Goal: Information Seeking & Learning: Compare options

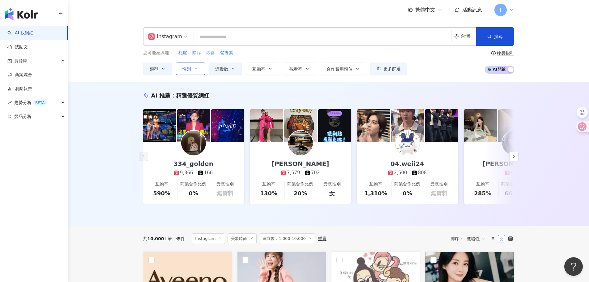
click at [192, 69] on button "性別" at bounding box center [190, 68] width 29 height 12
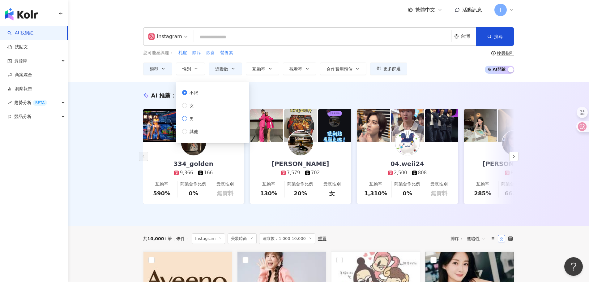
click at [193, 119] on span "男" at bounding box center [191, 118] width 9 height 7
click at [234, 69] on icon "button" at bounding box center [233, 68] width 5 height 5
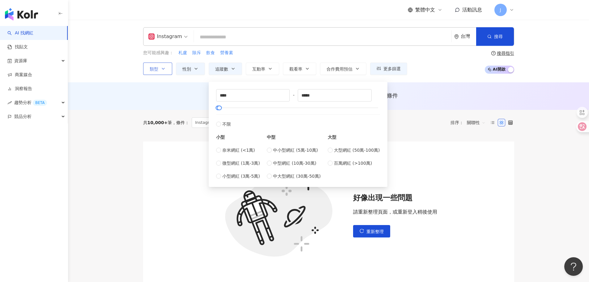
click at [156, 66] on span "類型" at bounding box center [154, 68] width 9 height 5
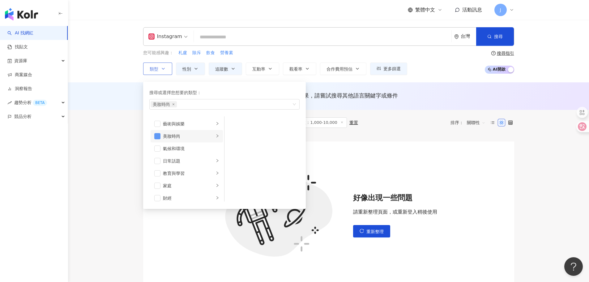
click at [156, 137] on span "button" at bounding box center [157, 136] width 6 height 6
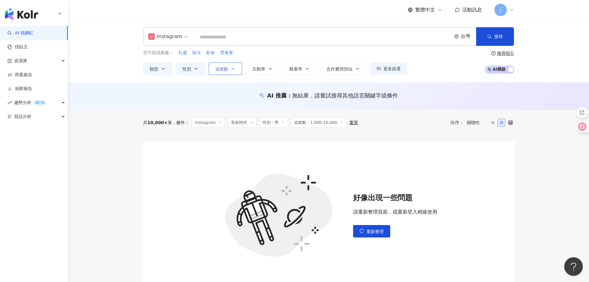
click at [227, 72] on button "追蹤數" at bounding box center [225, 68] width 33 height 12
click at [498, 36] on span "搜尋" at bounding box center [498, 36] width 9 height 5
click at [495, 34] on span "搜尋" at bounding box center [498, 36] width 9 height 5
click at [163, 68] on icon "button" at bounding box center [163, 68] width 5 height 5
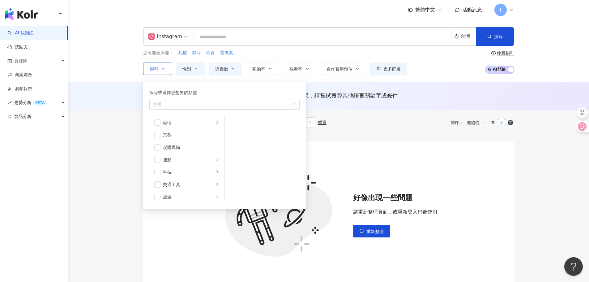
scroll to position [202, 0]
click at [29, 30] on link "AI 找網紅" at bounding box center [20, 33] width 26 height 6
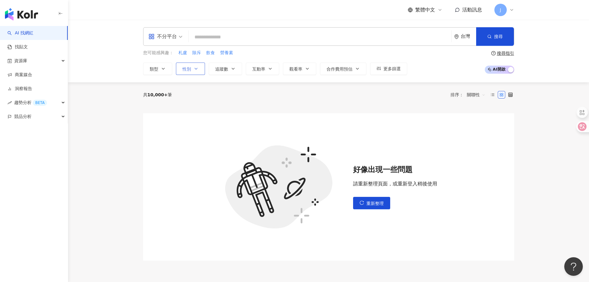
click at [197, 72] on button "性別" at bounding box center [190, 68] width 29 height 12
click at [189, 121] on span "男" at bounding box center [191, 118] width 9 height 7
click at [230, 71] on button "追蹤數" at bounding box center [225, 68] width 33 height 12
type input "*"
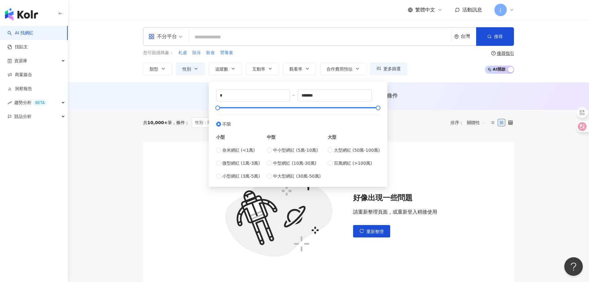
click at [178, 34] on span "不分平台" at bounding box center [165, 37] width 34 height 10
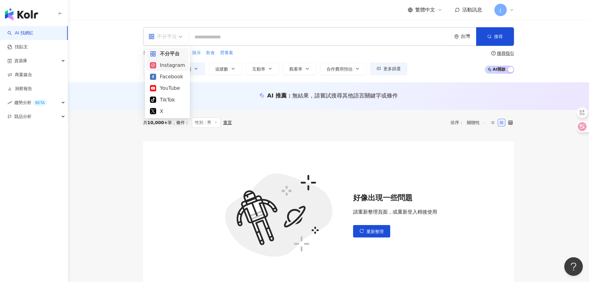
click at [172, 67] on div "Instagram" at bounding box center [167, 65] width 35 height 8
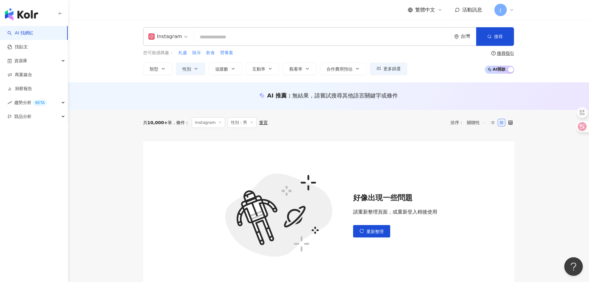
click at [232, 75] on div "Instagram 台灣 搜尋 您可能感興趣： 札盧 除斥 飲食 營養素 類型 性別 追蹤數 互動率 觀看率 合作費用預估 更多篩選 不限 女 男 其他 * …" at bounding box center [328, 51] width 521 height 62
click at [229, 70] on button "追蹤數" at bounding box center [225, 68] width 33 height 12
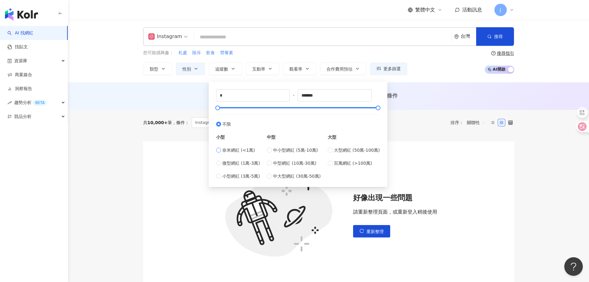
click at [226, 152] on span "奈米網紅 (<1萬)" at bounding box center [238, 150] width 33 height 7
type input "****"
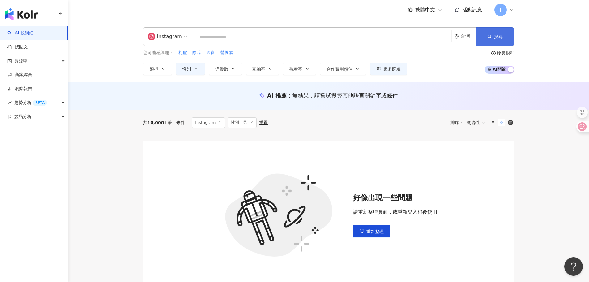
click at [486, 41] on button "搜尋" at bounding box center [495, 36] width 38 height 19
click at [486, 39] on button "搜尋" at bounding box center [495, 36] width 38 height 19
click at [219, 66] on span "追蹤數" at bounding box center [221, 68] width 13 height 5
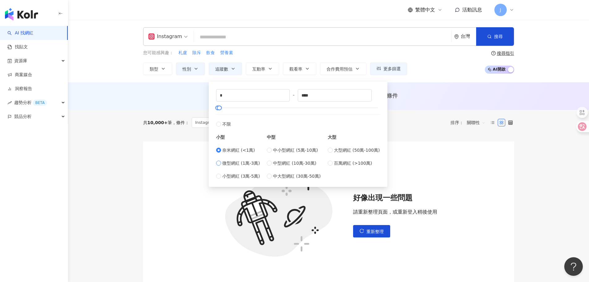
click at [228, 166] on span "微型網紅 (1萬-3萬)" at bounding box center [241, 163] width 38 height 7
type input "*****"
click at [510, 39] on button "搜尋" at bounding box center [495, 36] width 38 height 19
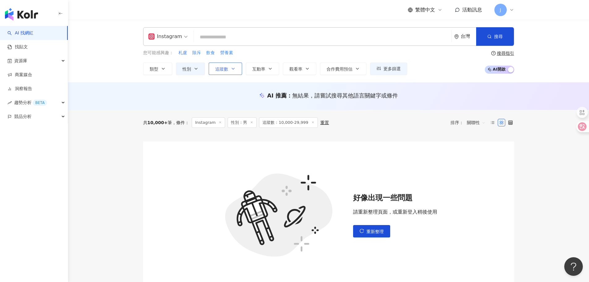
click at [224, 67] on span "追蹤數" at bounding box center [221, 68] width 13 height 5
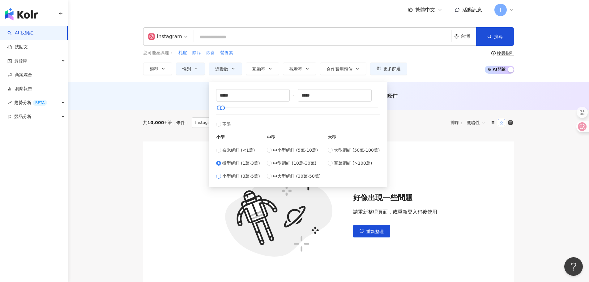
click at [230, 175] on span "小型網紅 (3萬-5萬)" at bounding box center [241, 176] width 38 height 7
type input "*****"
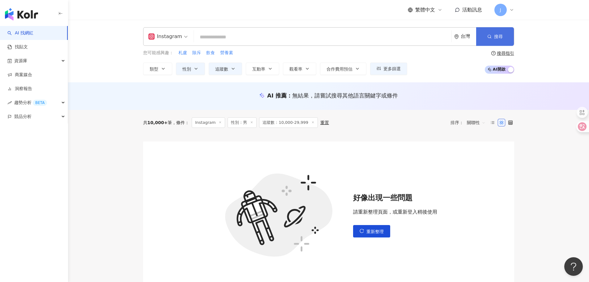
click at [509, 32] on button "搜尋" at bounding box center [495, 36] width 38 height 19
click at [188, 67] on span "性別" at bounding box center [186, 68] width 9 height 5
click at [222, 71] on span "追蹤數" at bounding box center [221, 68] width 13 height 5
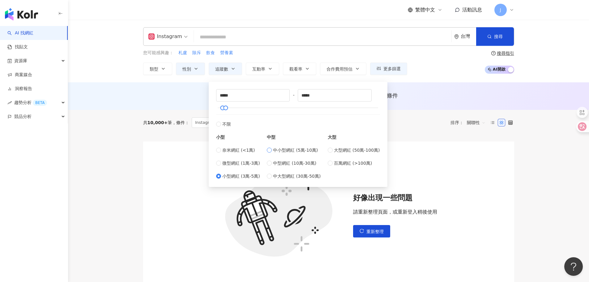
click at [278, 151] on span "中小型網紅 (5萬-10萬)" at bounding box center [295, 150] width 45 height 7
type input "*****"
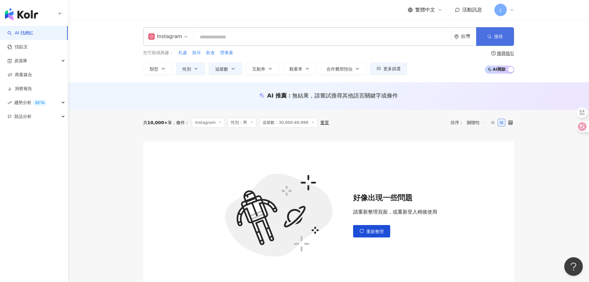
click at [491, 37] on icon "button" at bounding box center [489, 36] width 4 height 4
click at [219, 71] on span "追蹤數" at bounding box center [221, 68] width 13 height 5
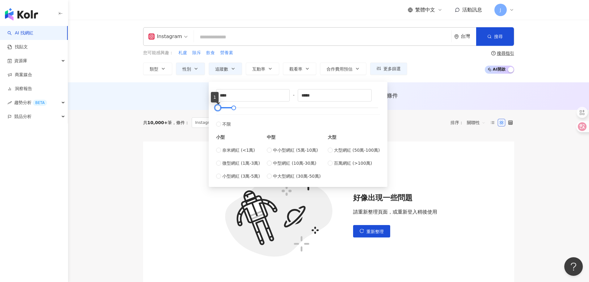
type input "*"
drag, startPoint x: 224, startPoint y: 107, endPoint x: 234, endPoint y: 108, distance: 9.6
click at [211, 108] on div "* - ***** 不限 小型 奈米網紅 (<1萬) 微型網紅 (1萬-3萬) 小型網紅 (3萬-5萬) 中型 中小型網紅 (5萬-10萬) 中型網紅 (10…" at bounding box center [298, 134] width 179 height 105
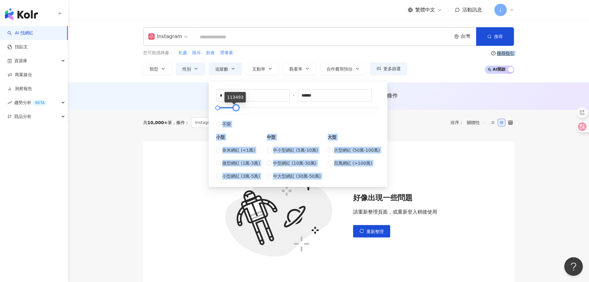
type input "*******"
drag, startPoint x: 233, startPoint y: 108, endPoint x: 400, endPoint y: 108, distance: 167.6
click at [400, 108] on main "Instagram 台灣 搜尋 您可能感興趣： 札盧 除斥 飲食 營養素 類型 性別 追蹤數 互動率 觀看率 合作費用預估 更多篩選 不限 女 男 其他 * …" at bounding box center [328, 162] width 521 height 284
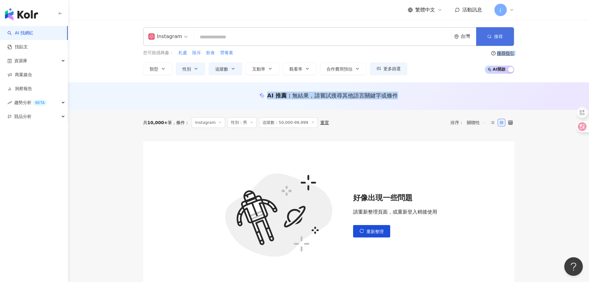
click at [497, 36] on span "搜尋" at bounding box center [498, 36] width 9 height 5
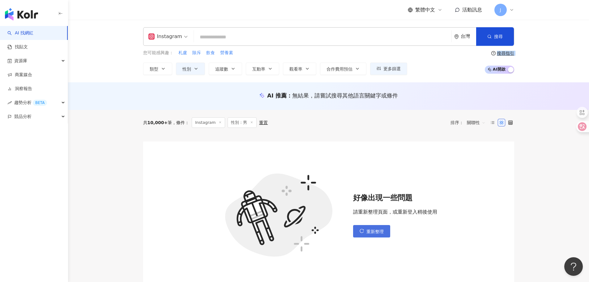
click at [372, 228] on button "重新整理" at bounding box center [371, 231] width 37 height 12
click at [375, 223] on div "好像出現一些問題 請重新整理頁面，或重新登入稍後使用 重新整理" at bounding box center [395, 215] width 84 height 45
click at [373, 233] on span "重新整理" at bounding box center [374, 231] width 17 height 5
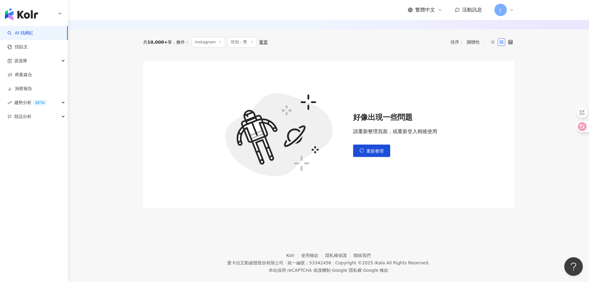
scroll to position [91, 0]
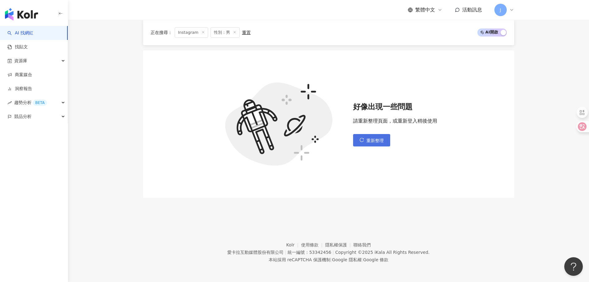
click at [380, 140] on span "重新整理" at bounding box center [374, 140] width 17 height 5
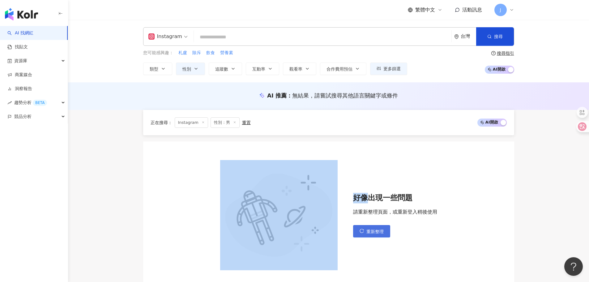
click at [380, 140] on div "好像出現一些問題 請重新整理頁面，或重新登入稍後使用 重新整理" at bounding box center [328, 219] width 371 height 169
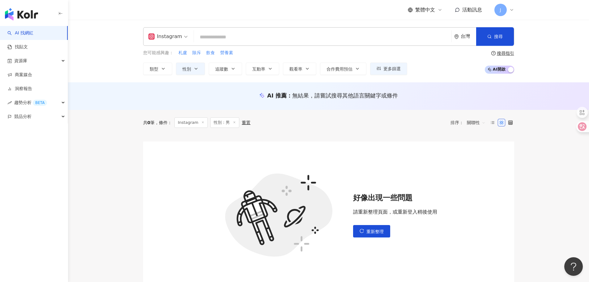
click at [349, 130] on div "共 0 筆 條件 ： Instagram 性別：男 重置 排序： 關聯性" at bounding box center [328, 122] width 371 height 25
drag, startPoint x: 385, startPoint y: 220, endPoint x: 383, endPoint y: 226, distance: 6.0
click at [385, 220] on div "好像出現一些問題 請重新整理頁面，或重新登入稍後使用 重新整理" at bounding box center [395, 215] width 84 height 45
click at [381, 229] on span "重新整理" at bounding box center [374, 231] width 17 height 5
click at [32, 12] on img "button" at bounding box center [21, 14] width 33 height 12
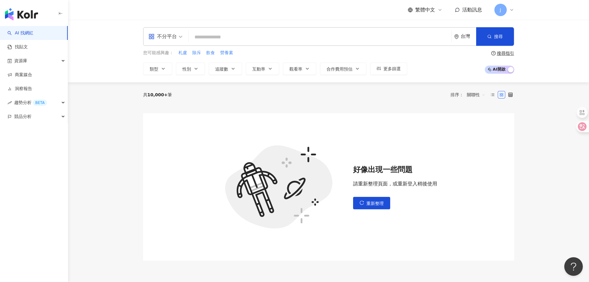
click at [33, 26] on div "button" at bounding box center [34, 13] width 68 height 26
click at [28, 47] on link "找貼文" at bounding box center [17, 47] width 20 height 6
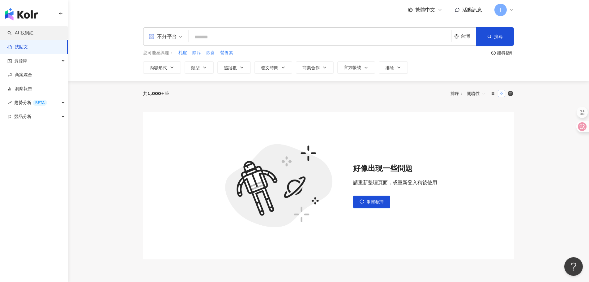
click at [32, 32] on link "AI 找網紅" at bounding box center [20, 33] width 26 height 6
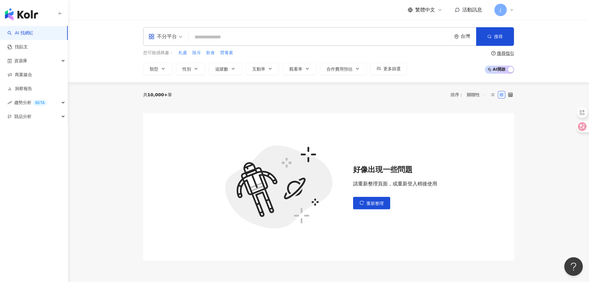
click at [33, 13] on img "button" at bounding box center [21, 14] width 33 height 12
click at [122, 35] on div "不分平台 台灣 搜尋 您可能感興趣： 札盧 除斥 飲食 營養素 類型 性別 追蹤數 互動率 觀看率 合作費用預估 更多篩選 搜尋指引 AI 開啟 AI 關閉" at bounding box center [328, 51] width 521 height 62
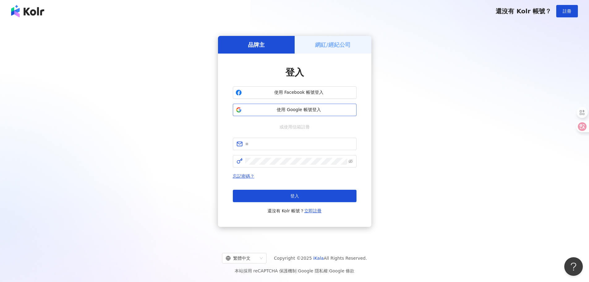
click at [290, 109] on span "使用 Google 帳號登入" at bounding box center [298, 110] width 109 height 6
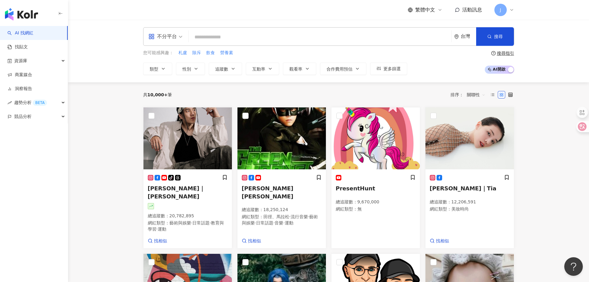
click at [169, 37] on div "不分平台" at bounding box center [162, 37] width 28 height 10
click at [165, 66] on div "Instagram" at bounding box center [167, 65] width 35 height 8
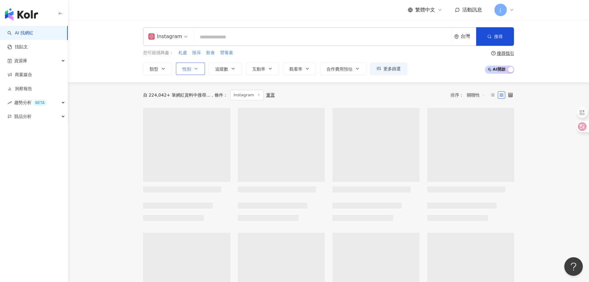
click at [194, 71] on button "性別" at bounding box center [190, 68] width 29 height 12
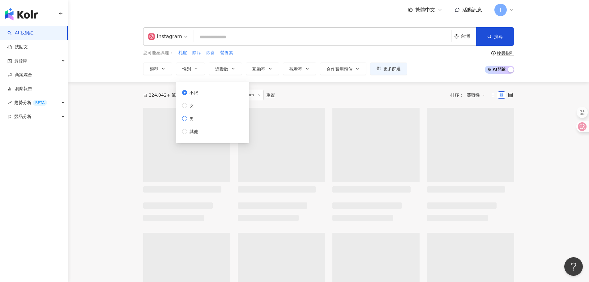
click at [195, 119] on span "男" at bounding box center [191, 118] width 9 height 7
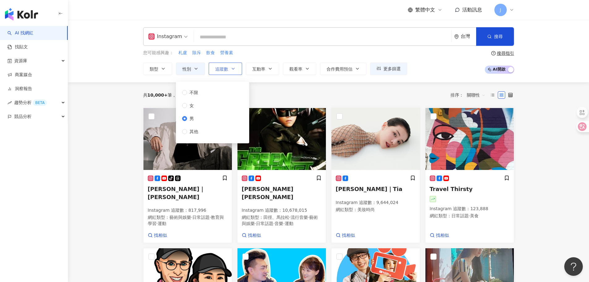
click at [225, 68] on span "追蹤數" at bounding box center [221, 68] width 13 height 5
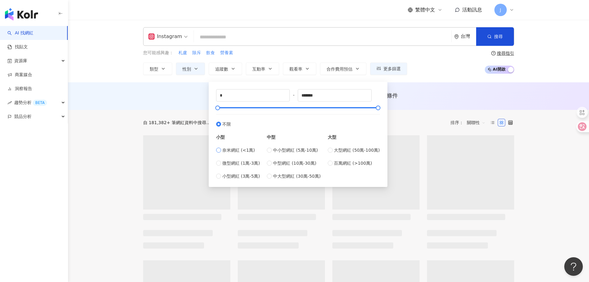
click at [227, 149] on span "奈米網紅 (<1萬)" at bounding box center [238, 150] width 33 height 7
type input "****"
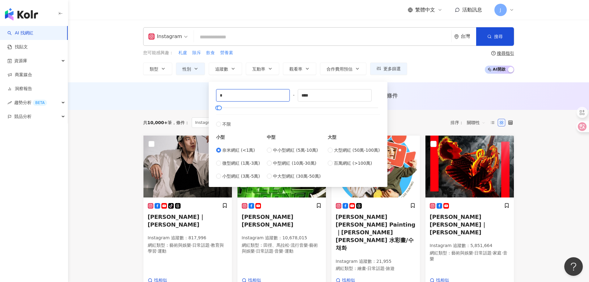
drag, startPoint x: 236, startPoint y: 97, endPoint x: 203, endPoint y: 95, distance: 32.6
click at [318, 96] on input "****" at bounding box center [334, 95] width 73 height 12
drag, startPoint x: 310, startPoint y: 95, endPoint x: 295, endPoint y: 95, distance: 15.8
click at [295, 95] on div "**** - **** 不限 小型 奈米網紅 (<1萬) 微型網紅 (1萬-3萬) 小型網紅 (3萬-5萬) 中型 中小型網紅 (5萬-10萬) 中型網紅 (…" at bounding box center [298, 134] width 164 height 90
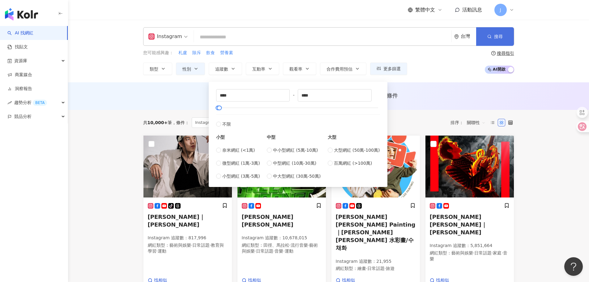
click at [497, 37] on span "搜尋" at bounding box center [498, 36] width 9 height 5
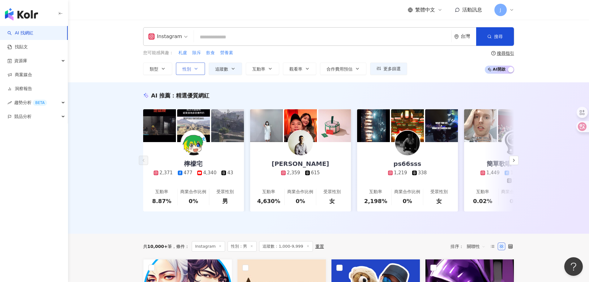
click at [179, 68] on button "性別" at bounding box center [190, 68] width 29 height 12
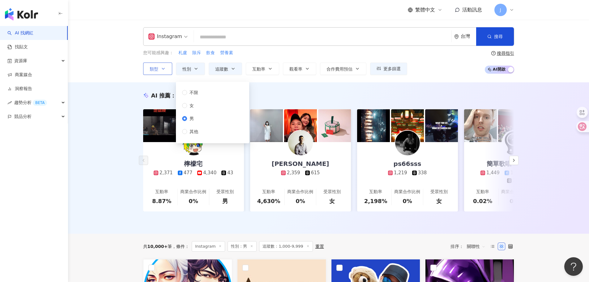
click at [164, 68] on icon "button" at bounding box center [163, 68] width 5 height 5
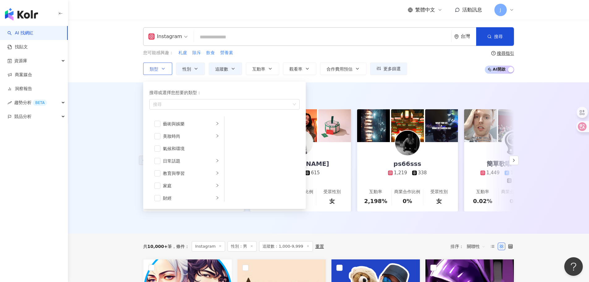
click at [164, 68] on icon "button" at bounding box center [163, 68] width 5 height 5
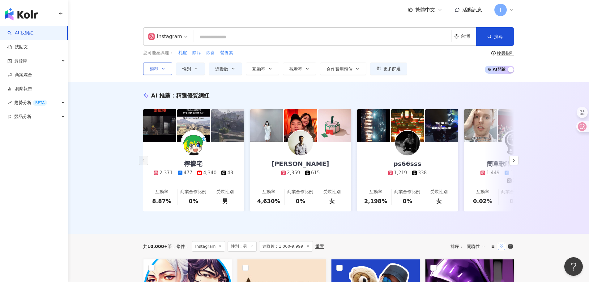
click at [164, 68] on icon "button" at bounding box center [163, 68] width 5 height 5
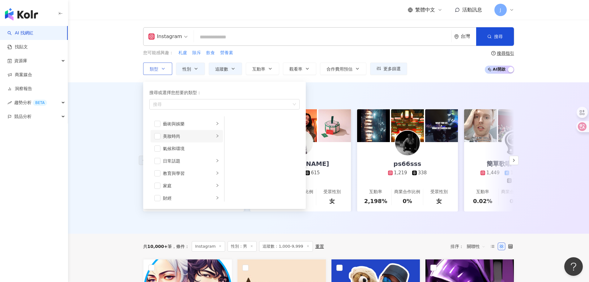
click at [216, 136] on icon "right" at bounding box center [218, 136] width 4 height 4
click at [238, 180] on div "穿搭" at bounding box center [266, 181] width 57 height 7
click at [257, 122] on div "保養" at bounding box center [266, 123] width 57 height 7
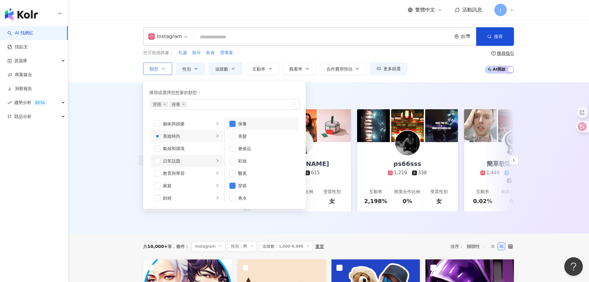
click at [216, 161] on icon "right" at bounding box center [218, 161] width 4 height 4
click at [158, 161] on span "button" at bounding box center [157, 161] width 6 height 6
click at [216, 124] on icon "right" at bounding box center [218, 124] width 4 height 4
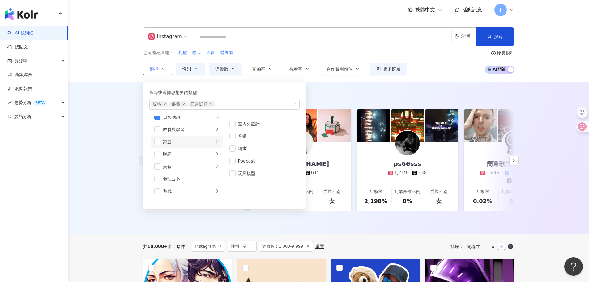
click at [210, 142] on li "家庭" at bounding box center [187, 141] width 72 height 12
click at [229, 135] on span "button" at bounding box center [232, 136] width 6 height 6
click at [216, 165] on icon "right" at bounding box center [218, 166] width 4 height 4
click at [162, 168] on li "美食" at bounding box center [187, 166] width 72 height 12
drag, startPoint x: 160, startPoint y: 165, endPoint x: 191, endPoint y: 164, distance: 30.6
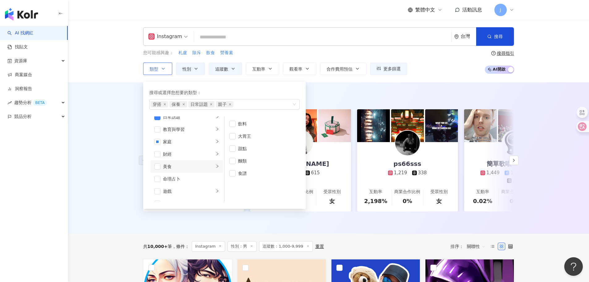
click at [162, 165] on li "美食" at bounding box center [187, 166] width 72 height 12
click at [158, 164] on span "button" at bounding box center [157, 166] width 6 height 6
click at [216, 155] on icon "right" at bounding box center [218, 154] width 4 height 4
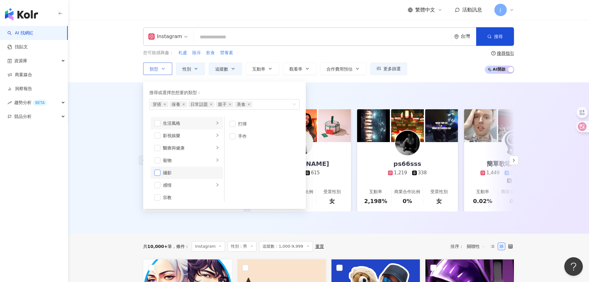
click at [156, 174] on span "button" at bounding box center [157, 172] width 6 height 6
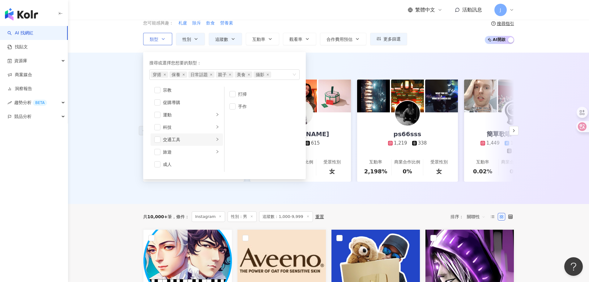
scroll to position [31, 0]
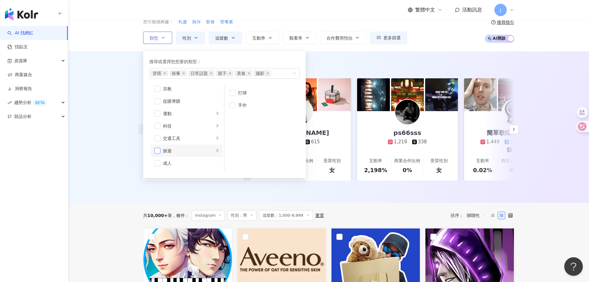
click at [159, 151] on span "button" at bounding box center [157, 151] width 6 height 6
click at [216, 154] on li "旅遊" at bounding box center [187, 153] width 72 height 12
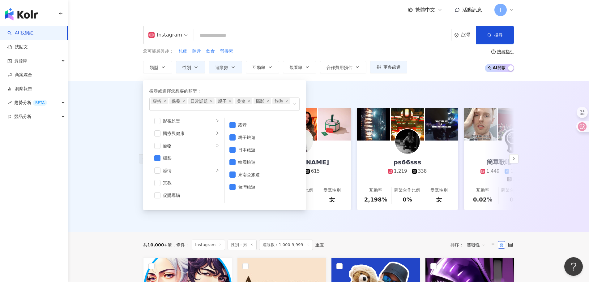
scroll to position [0, 0]
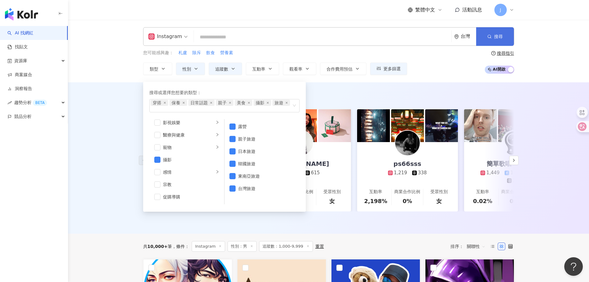
click at [498, 40] on button "搜尋" at bounding box center [495, 36] width 38 height 19
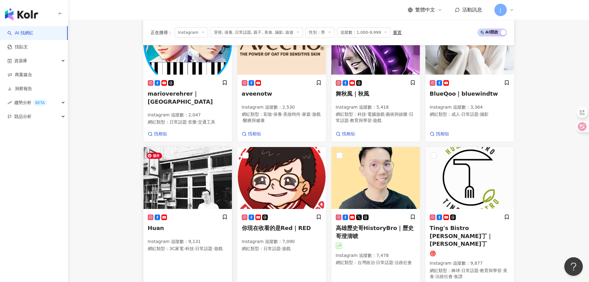
scroll to position [278, 0]
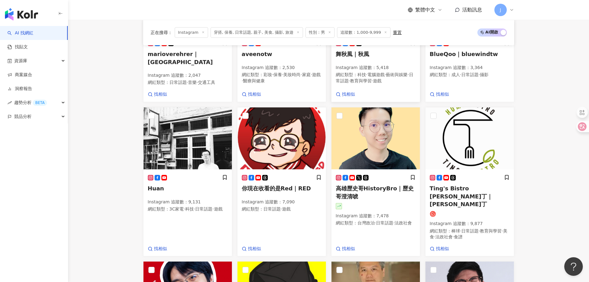
drag, startPoint x: 370, startPoint y: 192, endPoint x: 396, endPoint y: 94, distance: 101.5
click at [396, 94] on div "找相似" at bounding box center [376, 94] width 80 height 6
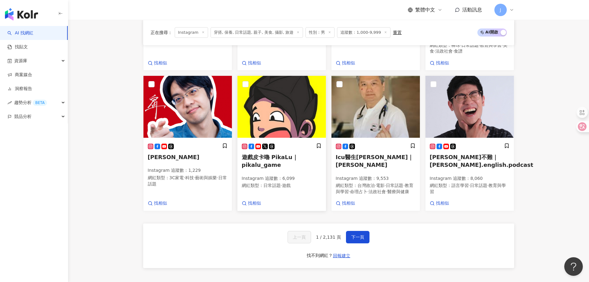
drag, startPoint x: 273, startPoint y: 151, endPoint x: 296, endPoint y: 152, distance: 23.6
drag, startPoint x: 450, startPoint y: 154, endPoint x: 453, endPoint y: 155, distance: 3.2
click at [349, 231] on button "下一頁" at bounding box center [358, 237] width 24 height 12
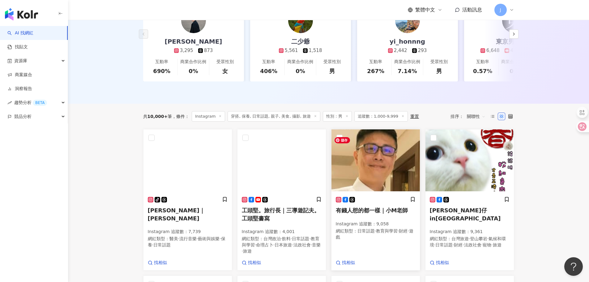
scroll to position [165, 0]
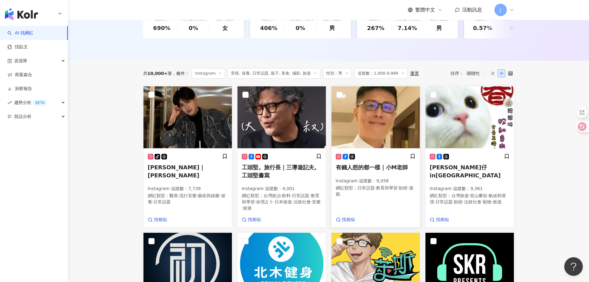
drag, startPoint x: 295, startPoint y: 173, endPoint x: 400, endPoint y: 179, distance: 104.4
drag, startPoint x: 400, startPoint y: 179, endPoint x: 567, endPoint y: 179, distance: 167.6
click at [567, 179] on main "Instagram 台灣 搜尋 您可能感興趣： 札盧 除斥 飲食 營養素 類型 性別 追蹤數 互動率 觀看率 合作費用預估 更多篩選 不限 女 男 其他 **…" at bounding box center [328, 220] width 521 height 730
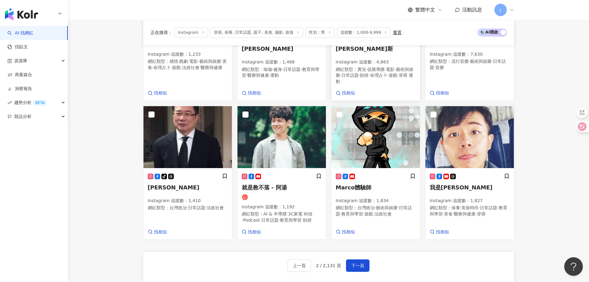
scroll to position [443, 0]
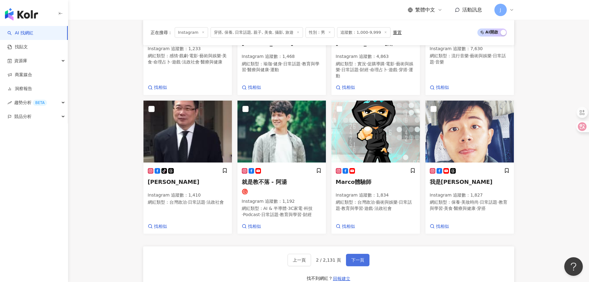
click at [356, 262] on span "下一頁" at bounding box center [357, 259] width 13 height 5
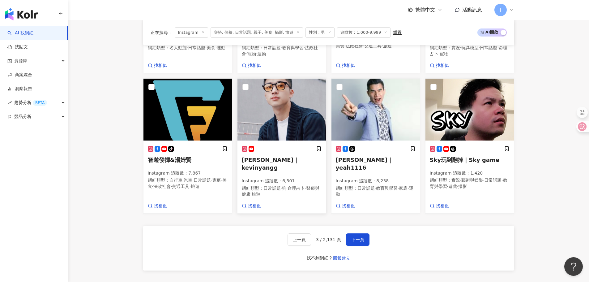
scroll to position [454, 0]
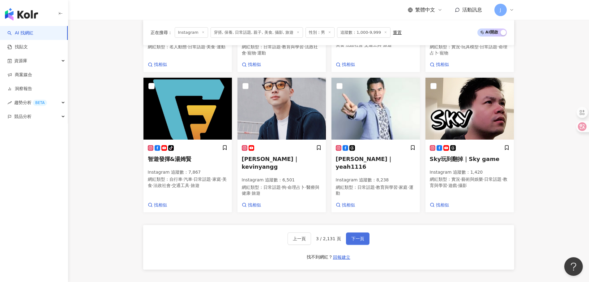
click at [359, 236] on span "下一頁" at bounding box center [357, 238] width 13 height 5
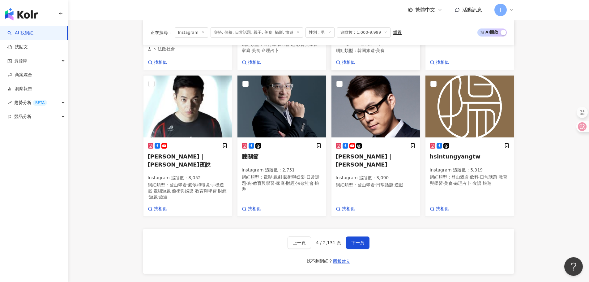
scroll to position [460, 0]
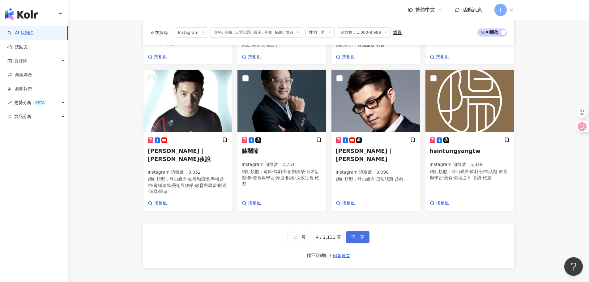
click at [353, 234] on span "下一頁" at bounding box center [357, 236] width 13 height 5
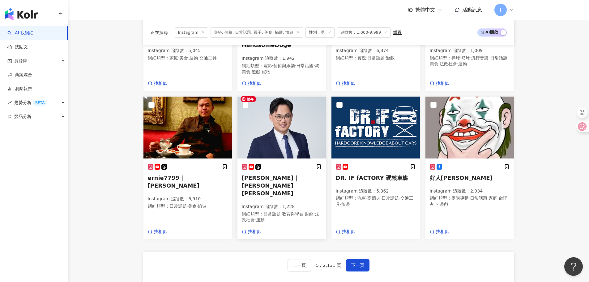
scroll to position [450, 0]
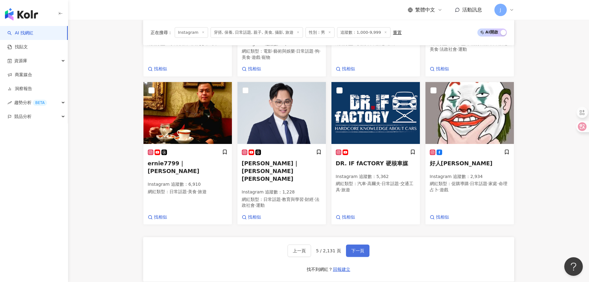
click at [361, 248] on span "下一頁" at bounding box center [357, 250] width 13 height 5
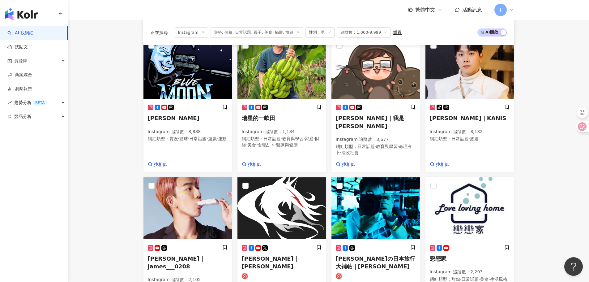
scroll to position [353, 0]
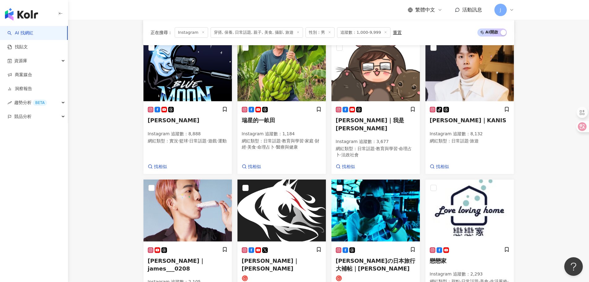
drag, startPoint x: 362, startPoint y: 129, endPoint x: 121, endPoint y: 145, distance: 242.0
click at [121, 145] on main "Instagram 台灣 搜尋 您可能感興趣： 札盧 除斥 飲食 營養素 類型 性別 追蹤數 互動率 觀看率 合作費用預估 更多篩選 不限 女 男 其他 **…" at bounding box center [328, 30] width 521 height 726
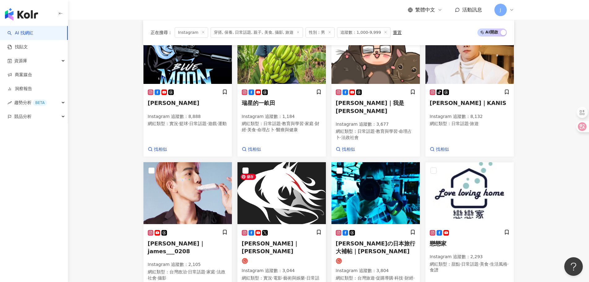
scroll to position [476, 0]
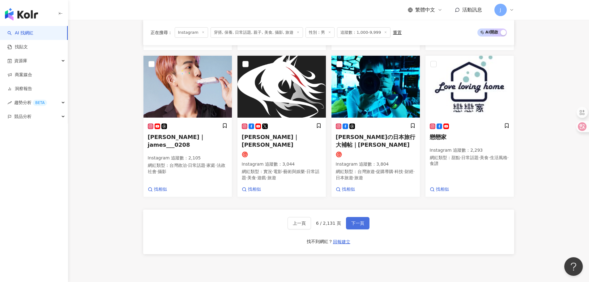
click at [357, 225] on span "下一頁" at bounding box center [357, 222] width 13 height 5
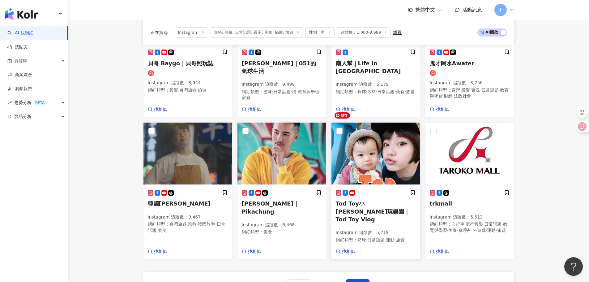
scroll to position [468, 0]
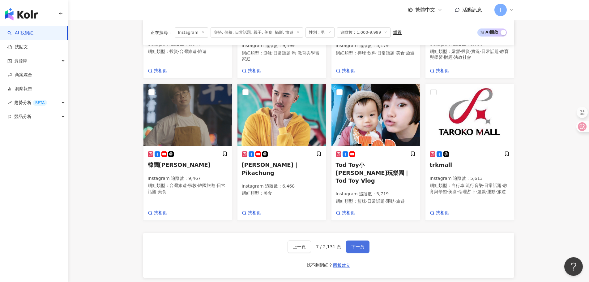
click at [360, 244] on span "下一頁" at bounding box center [357, 246] width 13 height 5
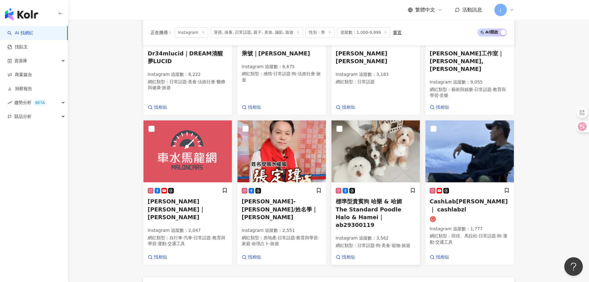
scroll to position [472, 0]
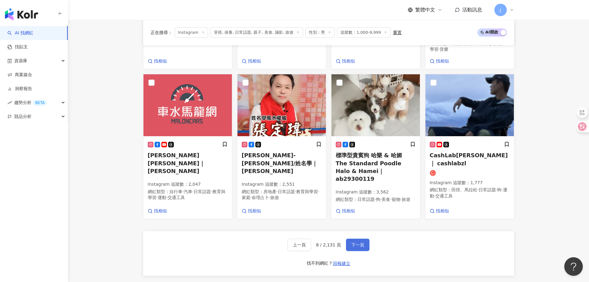
click at [356, 242] on span "下一頁" at bounding box center [357, 244] width 13 height 5
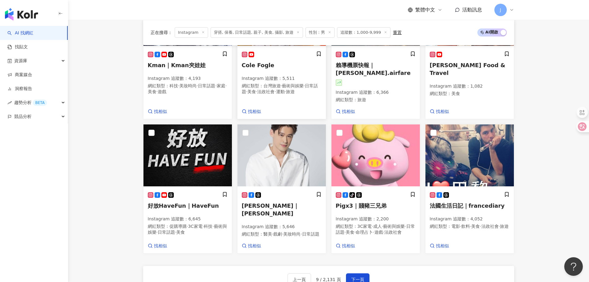
scroll to position [435, 0]
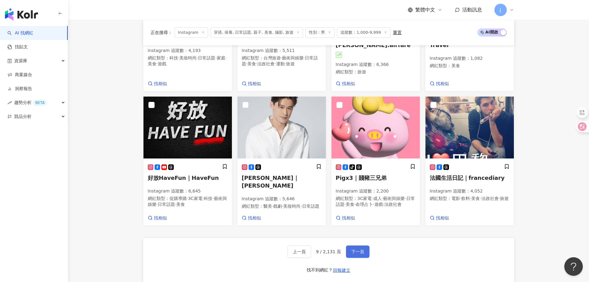
click at [356, 254] on span "下一頁" at bounding box center [357, 251] width 13 height 5
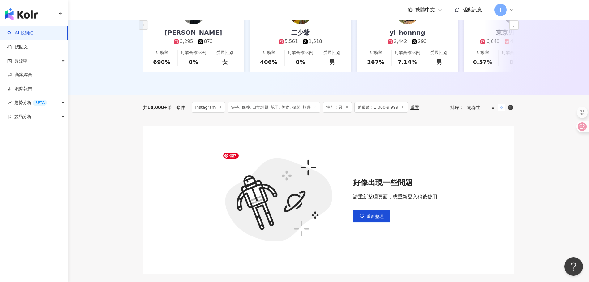
scroll to position [0, 0]
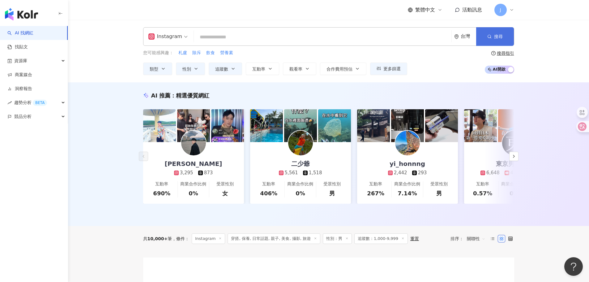
click at [496, 38] on span "搜尋" at bounding box center [498, 36] width 9 height 5
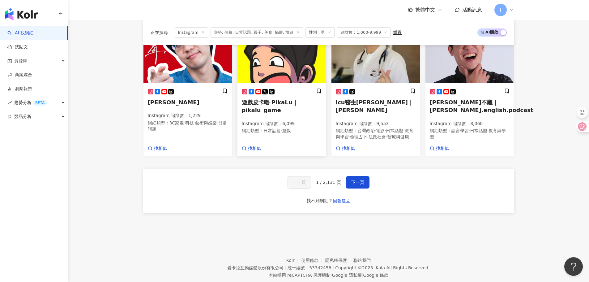
scroll to position [528, 0]
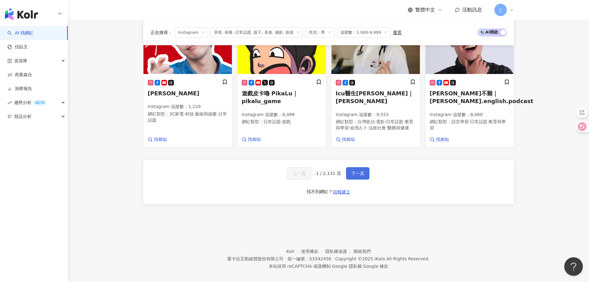
click at [357, 171] on span "下一頁" at bounding box center [357, 173] width 13 height 5
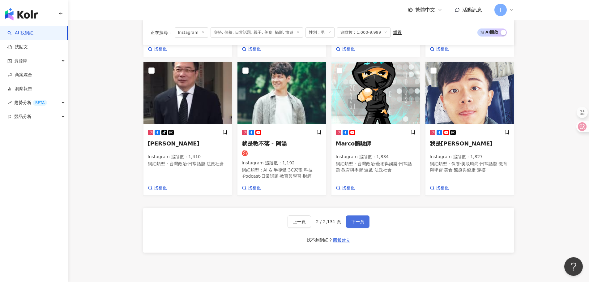
scroll to position [538, 0]
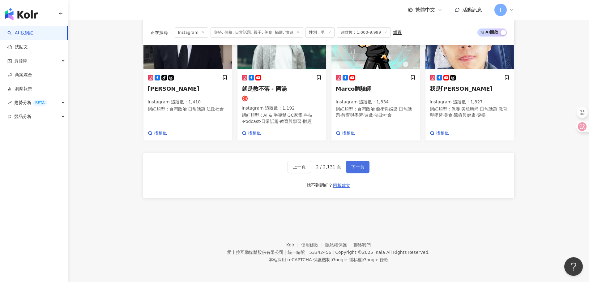
click at [357, 166] on span "下一頁" at bounding box center [357, 166] width 13 height 5
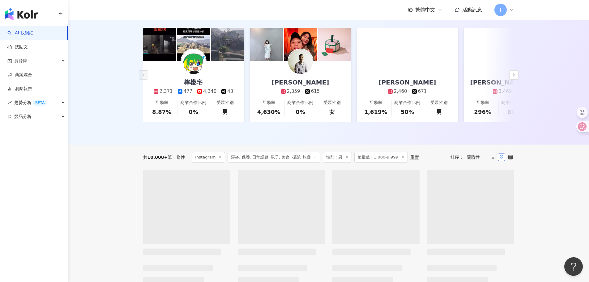
scroll to position [0, 0]
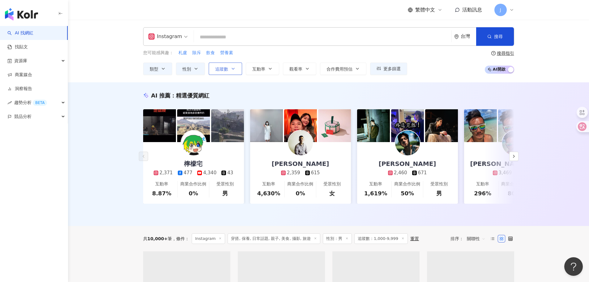
click at [219, 73] on button "追蹤數" at bounding box center [225, 68] width 33 height 12
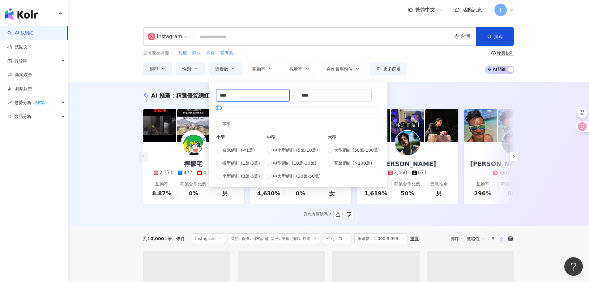
drag, startPoint x: 245, startPoint y: 95, endPoint x: 175, endPoint y: 97, distance: 69.9
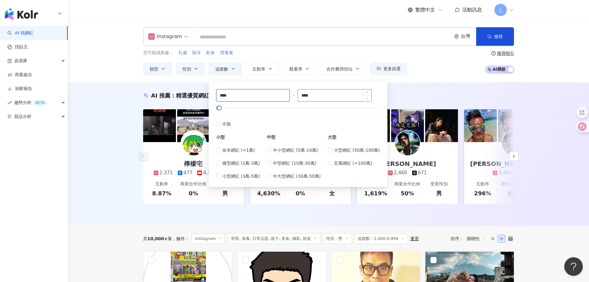
type input "****"
drag, startPoint x: 314, startPoint y: 96, endPoint x: 282, endPoint y: 95, distance: 32.2
click at [282, 95] on div "**** - **** 不限 小型 奈米網紅 (<1萬) 微型網紅 (1萬-3萬) 小型網紅 (3萬-5萬) 中型 中小型網紅 (5萬-10萬) 中型網紅 (…" at bounding box center [298, 134] width 164 height 90
type input "*****"
click at [487, 35] on icon "button" at bounding box center [489, 36] width 4 height 4
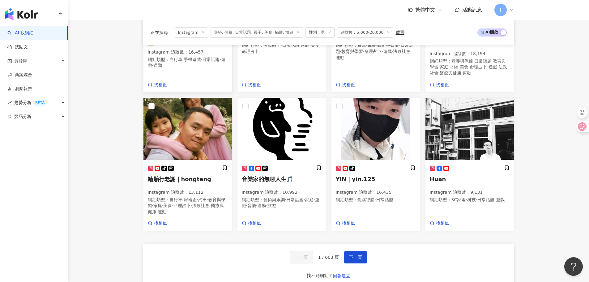
scroll to position [464, 0]
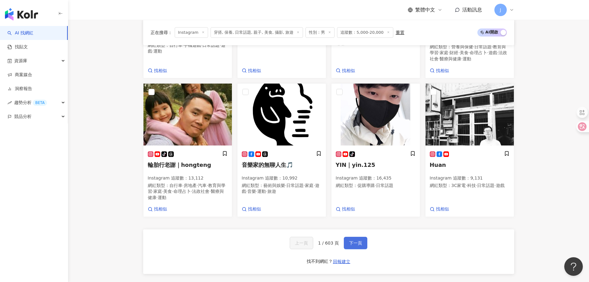
drag, startPoint x: 441, startPoint y: 159, endPoint x: 352, endPoint y: 237, distance: 118.1
click at [352, 240] on span "下一頁" at bounding box center [355, 242] width 13 height 5
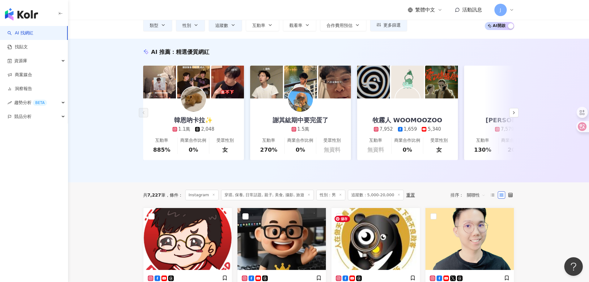
scroll to position [0, 0]
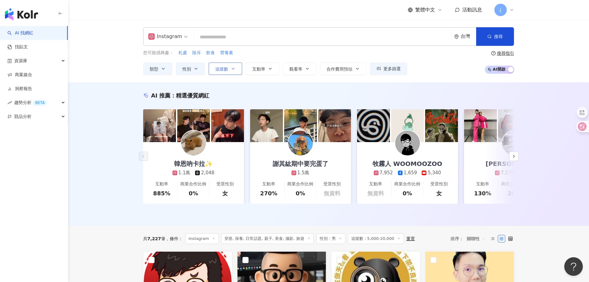
click at [226, 71] on span "追蹤數" at bounding box center [221, 68] width 13 height 5
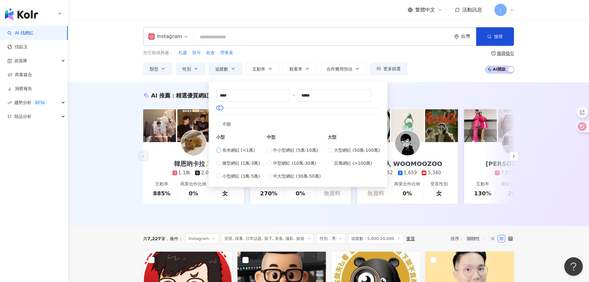
click at [236, 150] on span "奈米網紅 (<1萬)" at bounding box center [238, 150] width 33 height 7
type input "*"
type input "****"
click at [243, 164] on span "微型網紅 (1萬-3萬)" at bounding box center [241, 163] width 38 height 7
type input "*****"
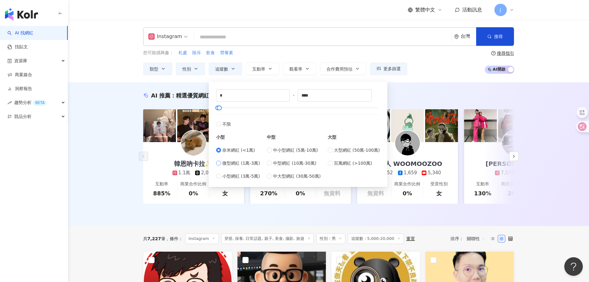
type input "*****"
click at [226, 152] on span "奈米網紅 (<1萬)" at bounding box center [238, 150] width 33 height 7
type input "*"
type input "****"
click at [225, 160] on span "微型網紅 (1萬-3萬)" at bounding box center [241, 163] width 38 height 7
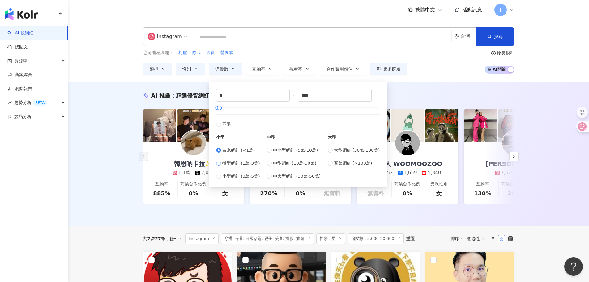
type input "*****"
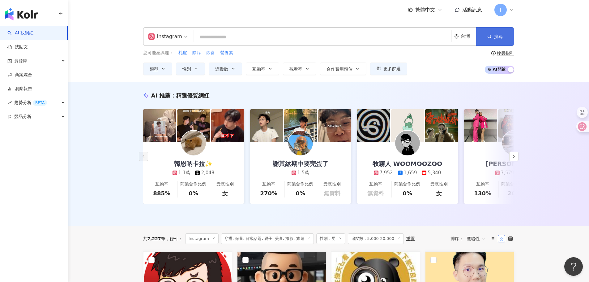
click at [489, 37] on icon "button" at bounding box center [489, 36] width 4 height 4
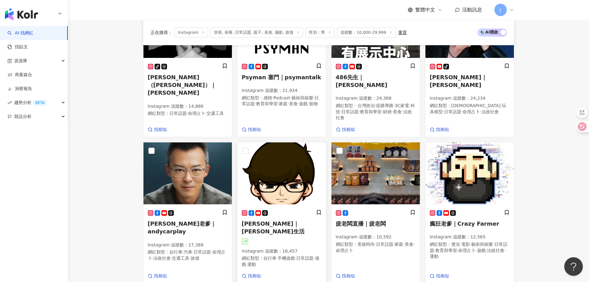
scroll to position [495, 0]
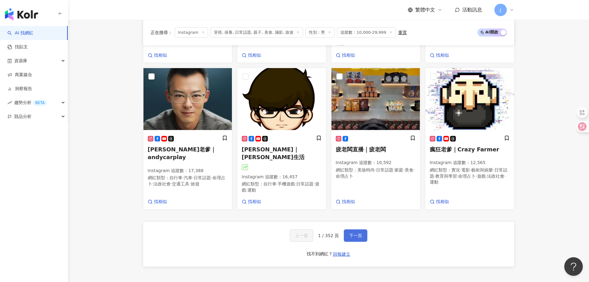
click at [356, 233] on span "下一頁" at bounding box center [355, 235] width 13 height 5
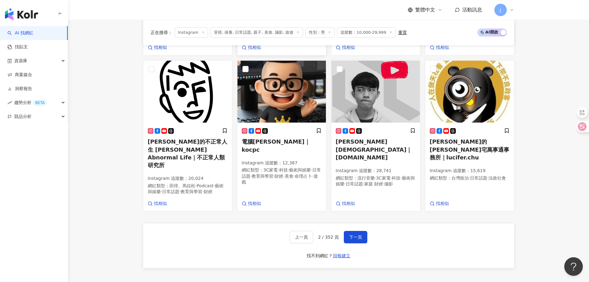
scroll to position [516, 0]
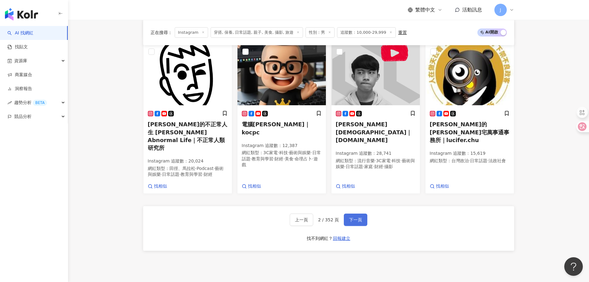
click at [353, 213] on button "下一頁" at bounding box center [356, 219] width 24 height 12
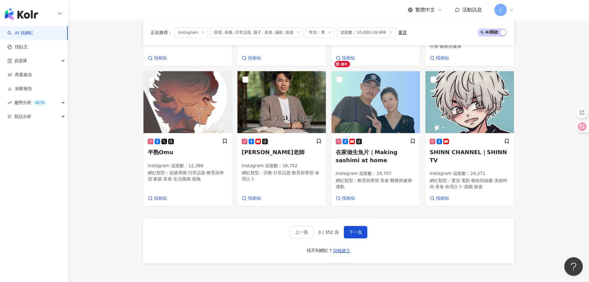
scroll to position [507, 0]
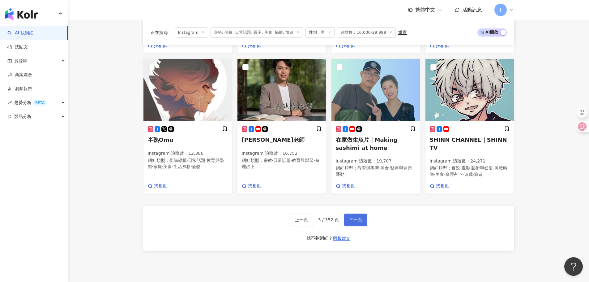
click at [356, 217] on span "下一頁" at bounding box center [355, 219] width 13 height 5
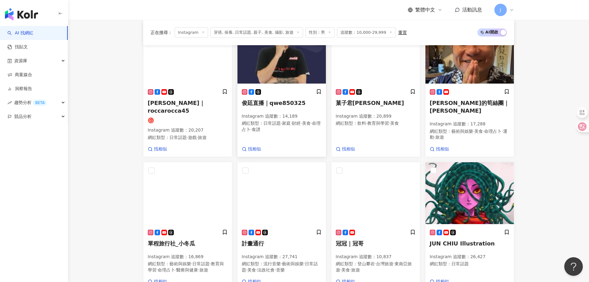
scroll to position [425, 0]
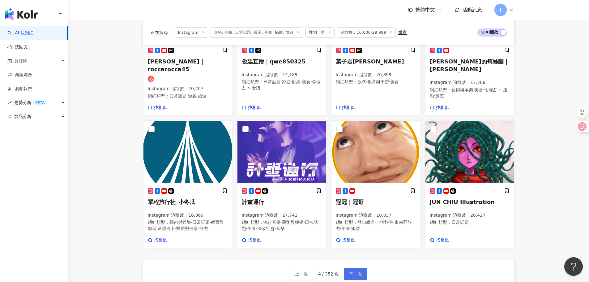
click at [350, 271] on span "下一頁" at bounding box center [355, 273] width 13 height 5
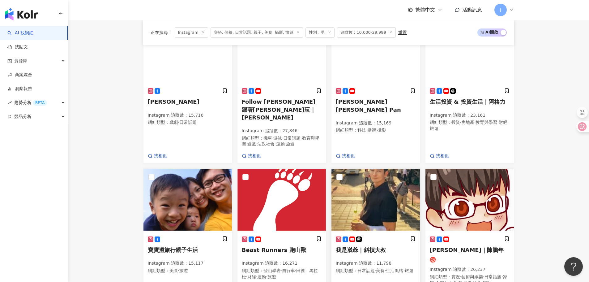
scroll to position [198, 0]
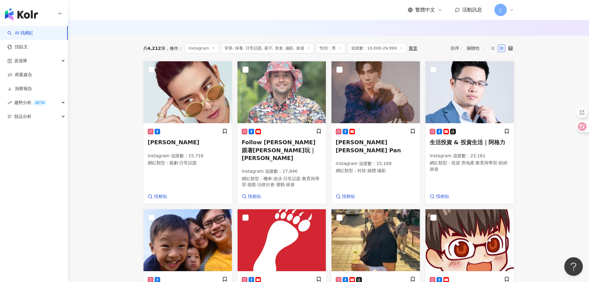
drag, startPoint x: 362, startPoint y: 148, endPoint x: 550, endPoint y: 159, distance: 188.3
click at [550, 159] on main "Instagram 台灣 搜尋 您可能感興趣： 札盧 除斥 飲食 營養素 類型 性別 追蹤數 互動率 觀看率 合作費用預估 更多篩選 不限 女 男 其他 **…" at bounding box center [328, 188] width 521 height 733
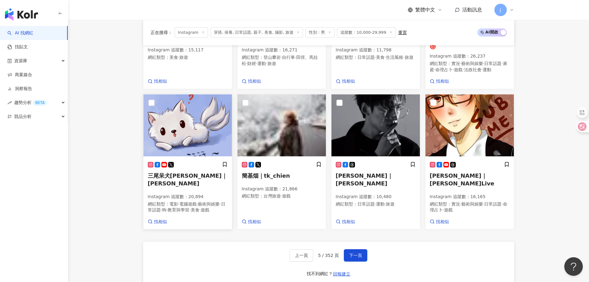
scroll to position [476, 0]
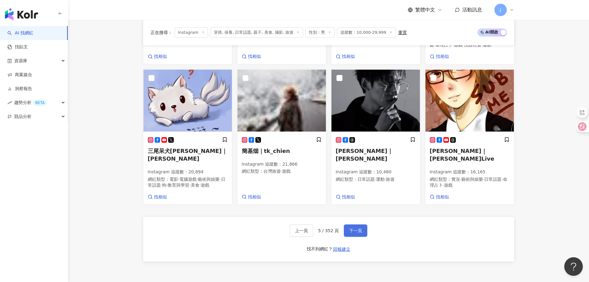
click at [360, 233] on span "下一頁" at bounding box center [355, 230] width 13 height 5
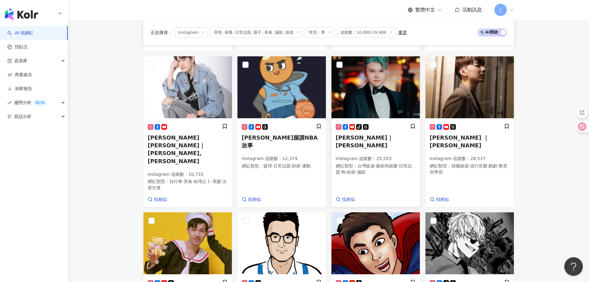
scroll to position [472, 0]
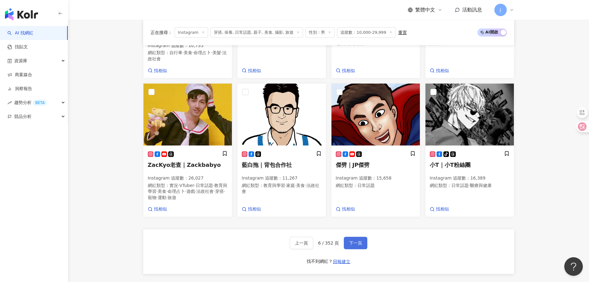
click at [354, 240] on span "下一頁" at bounding box center [355, 242] width 13 height 5
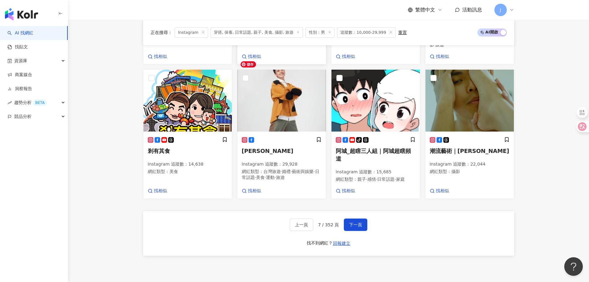
scroll to position [497, 0]
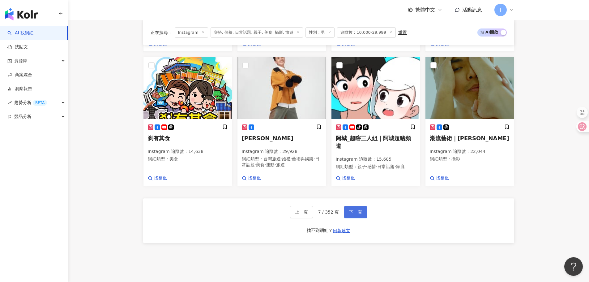
click at [354, 206] on button "下一頁" at bounding box center [356, 212] width 24 height 12
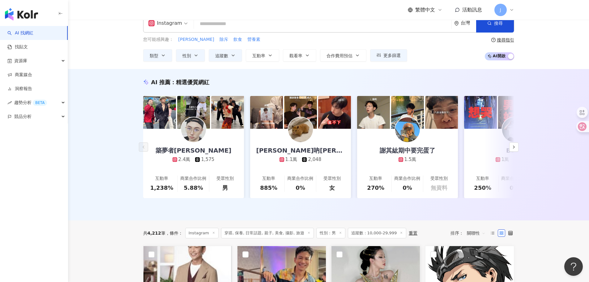
scroll to position [0, 0]
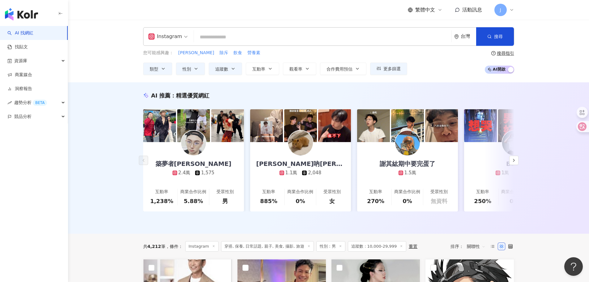
drag, startPoint x: 155, startPoint y: 69, endPoint x: 166, endPoint y: 75, distance: 13.2
click at [155, 69] on span "類型" at bounding box center [154, 68] width 9 height 5
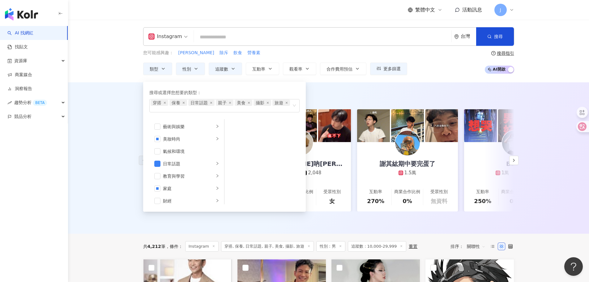
click at [270, 50] on div "您可能感興趣： 札盧 除斥 飲食 營養素" at bounding box center [275, 52] width 264 height 7
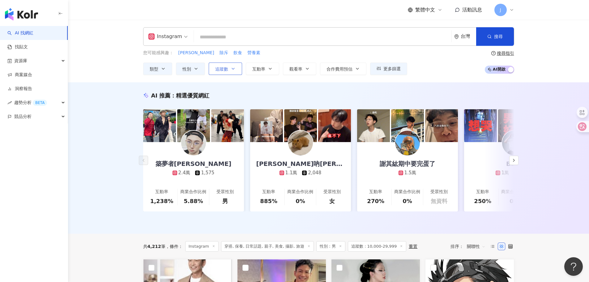
click at [225, 70] on span "追蹤數" at bounding box center [221, 68] width 13 height 5
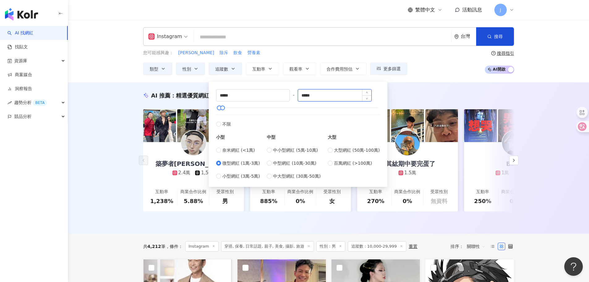
click at [315, 95] on input "*****" at bounding box center [334, 95] width 73 height 12
click at [235, 148] on span "奈米網紅 (<1萬)" at bounding box center [238, 150] width 33 height 7
type input "*"
type input "****"
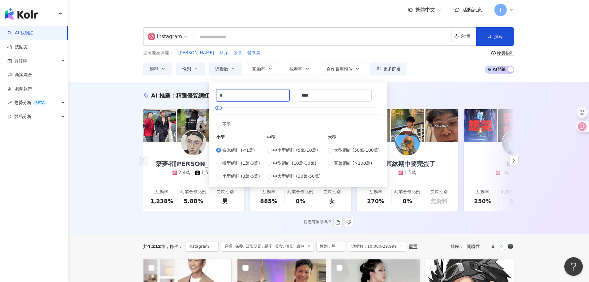
drag, startPoint x: 241, startPoint y: 96, endPoint x: 181, endPoint y: 96, distance: 60.0
type input "****"
click at [492, 36] on button "搜尋" at bounding box center [495, 36] width 38 height 19
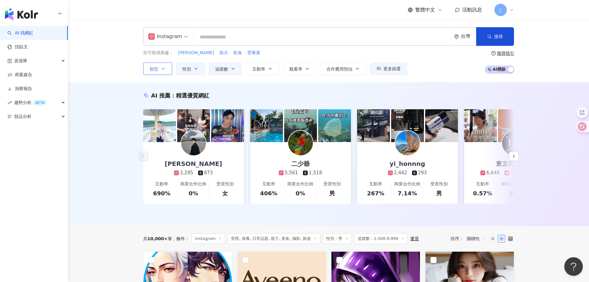
click at [158, 71] on span "類型" at bounding box center [154, 68] width 9 height 5
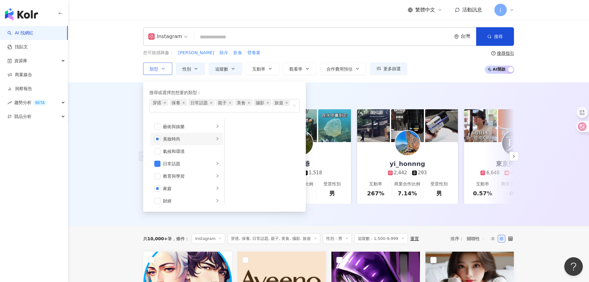
click at [216, 139] on icon "right" at bounding box center [218, 139] width 4 height 4
click at [158, 141] on span "button" at bounding box center [157, 139] width 6 height 6
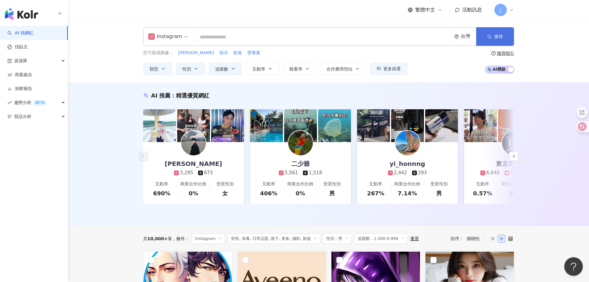
click at [490, 38] on circle "button" at bounding box center [489, 36] width 3 height 3
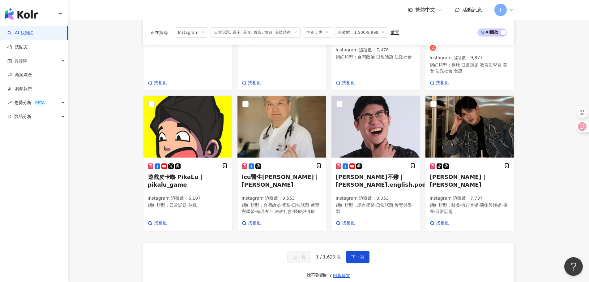
scroll to position [464, 0]
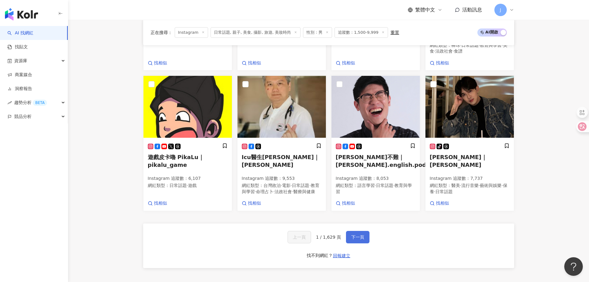
click at [354, 234] on span "下一頁" at bounding box center [357, 236] width 13 height 5
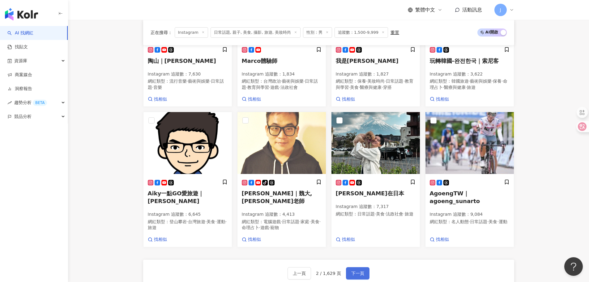
scroll to position [462, 0]
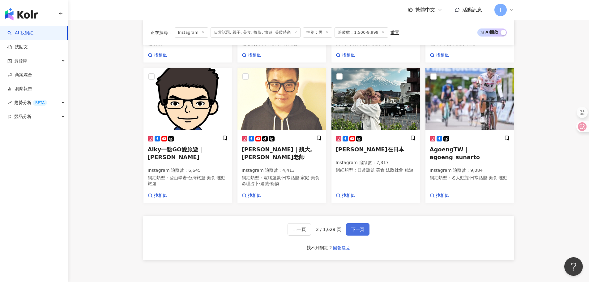
click at [354, 230] on span "下一頁" at bounding box center [357, 229] width 13 height 5
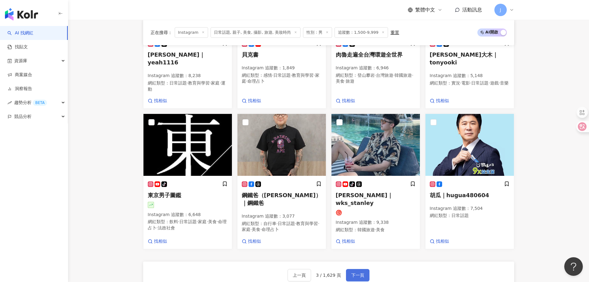
scroll to position [454, 0]
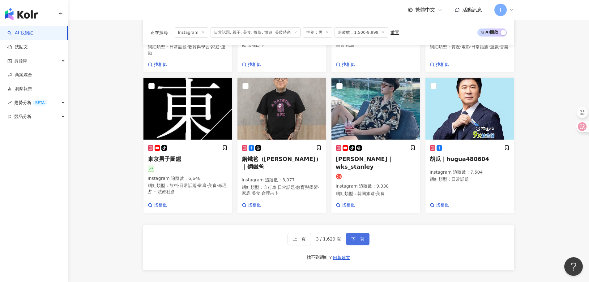
click at [354, 236] on span "下一頁" at bounding box center [357, 238] width 13 height 5
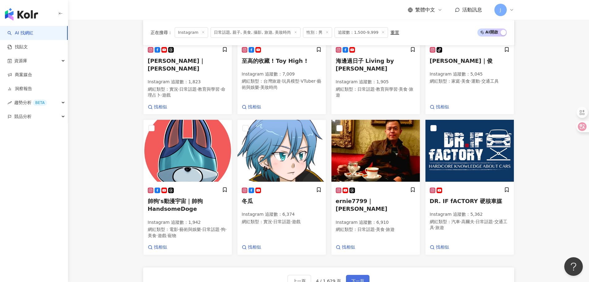
scroll to position [456, 0]
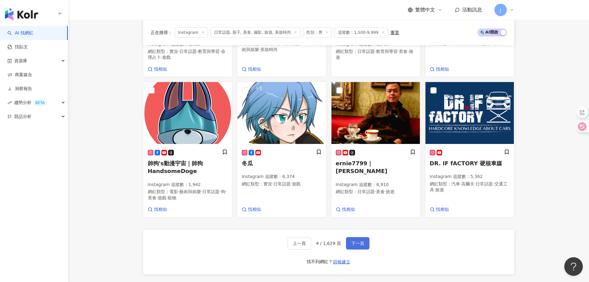
click at [355, 241] on span "下一頁" at bounding box center [357, 243] width 13 height 5
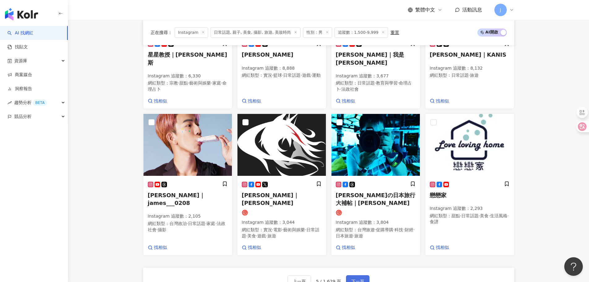
scroll to position [470, 0]
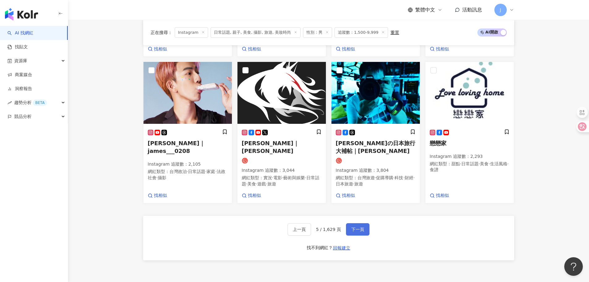
click at [358, 231] on span "下一頁" at bounding box center [357, 229] width 13 height 5
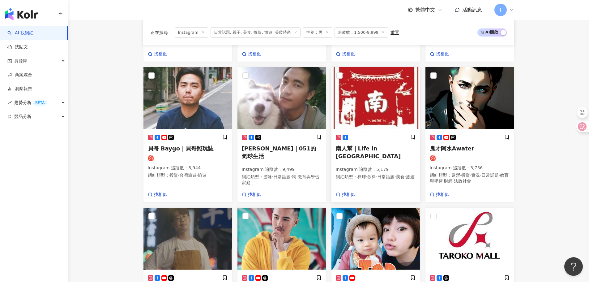
scroll to position [468, 0]
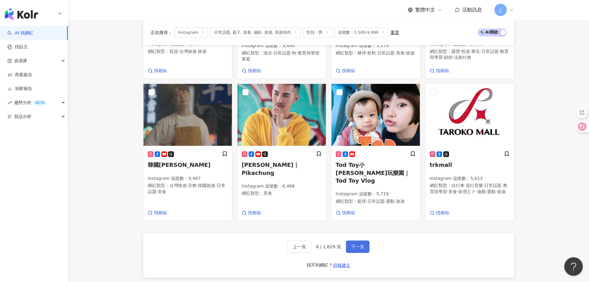
click at [352, 244] on span "下一頁" at bounding box center [357, 246] width 13 height 5
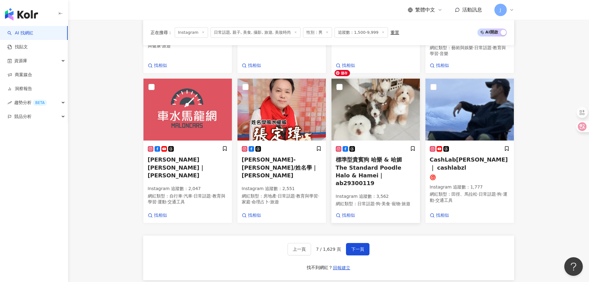
scroll to position [502, 0]
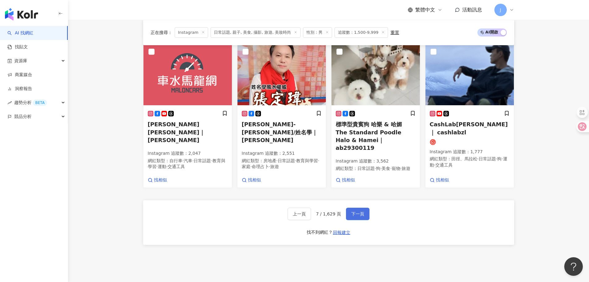
click at [365, 207] on button "下一頁" at bounding box center [358, 213] width 24 height 12
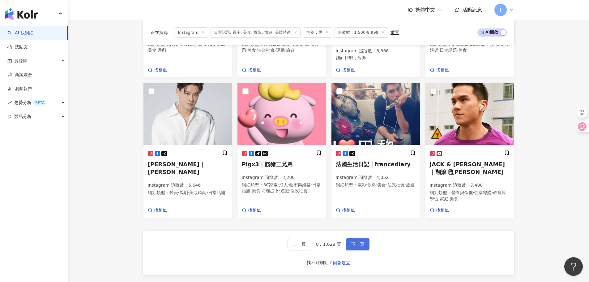
scroll to position [497, 0]
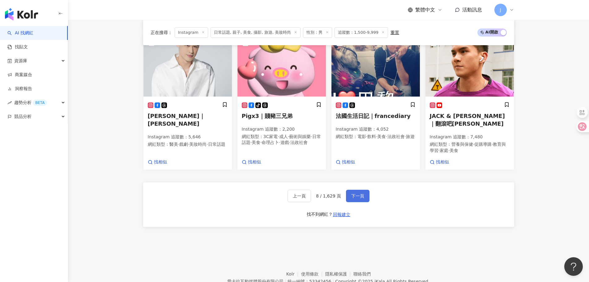
click at [367, 199] on button "下一頁" at bounding box center [358, 196] width 24 height 12
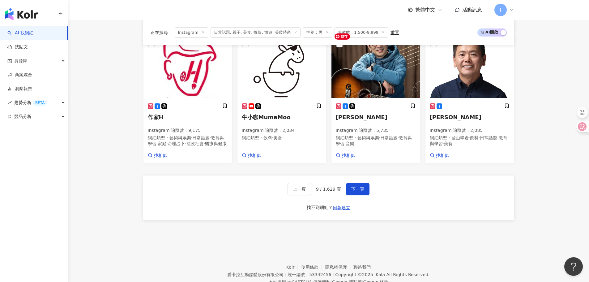
scroll to position [526, 0]
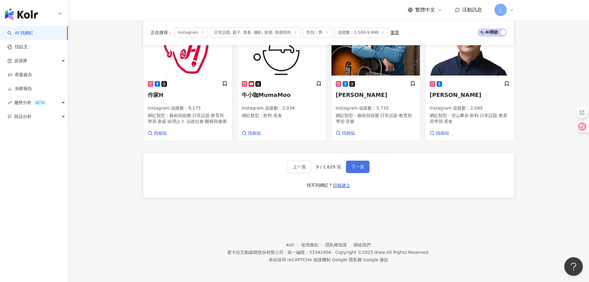
click at [356, 172] on span "下一頁" at bounding box center [357, 174] width 13 height 5
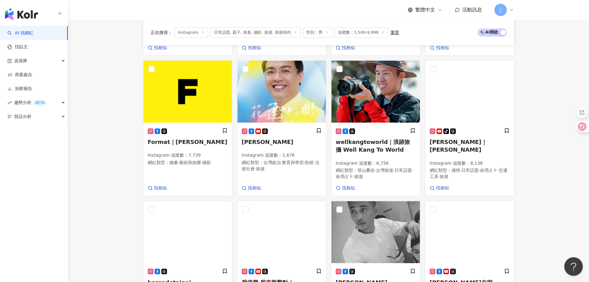
scroll to position [499, 0]
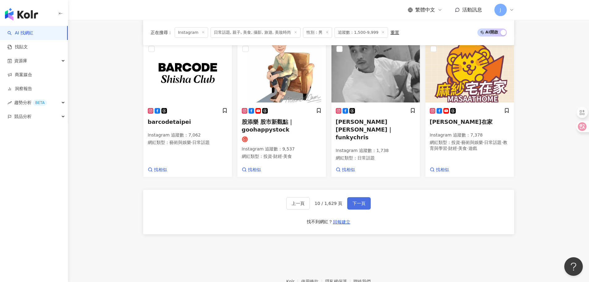
click at [355, 197] on button "下一頁" at bounding box center [359, 203] width 24 height 12
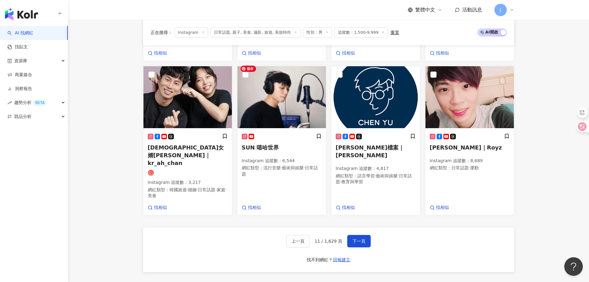
scroll to position [497, 0]
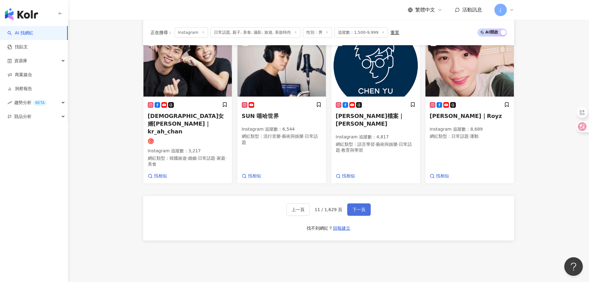
click at [360, 207] on span "下一頁" at bounding box center [359, 209] width 13 height 5
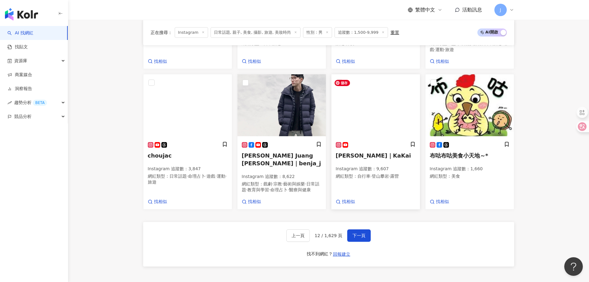
scroll to position [464, 0]
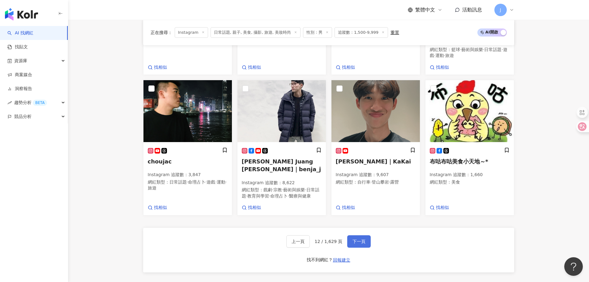
click at [357, 241] on span "下一頁" at bounding box center [359, 241] width 13 height 5
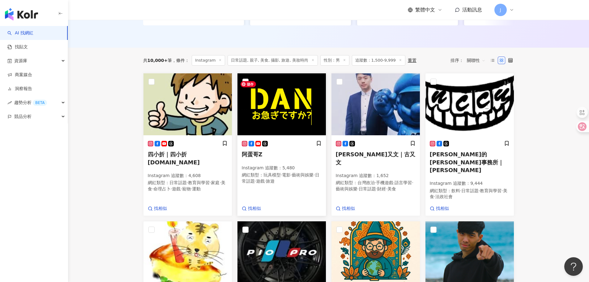
scroll to position [198, 0]
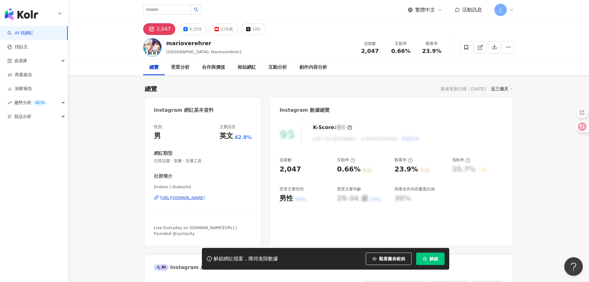
click at [205, 196] on div "https://www.instagram.com/drakeohd/" at bounding box center [182, 198] width 45 height 6
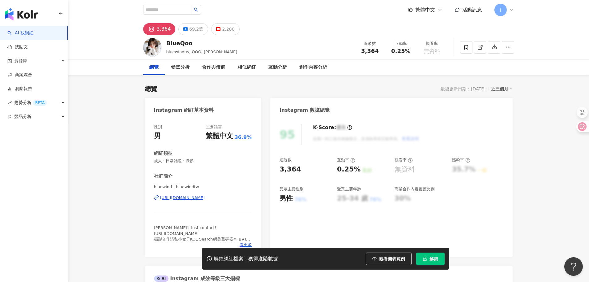
click at [205, 196] on div "https://www.instagram.com/bluewindtw/" at bounding box center [182, 198] width 45 height 6
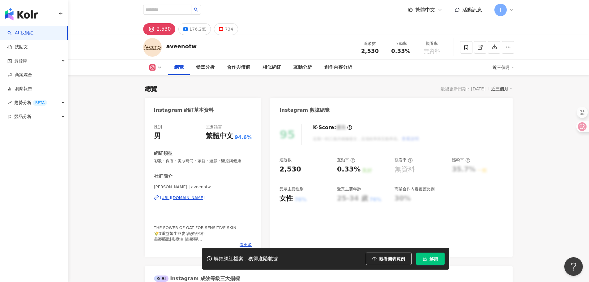
click at [203, 196] on div "https://www.instagram.com/aveenotw/" at bounding box center [182, 198] width 45 height 6
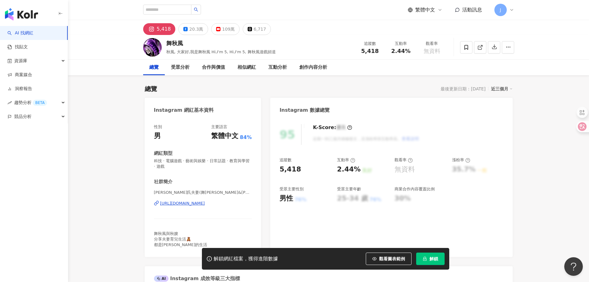
click at [189, 203] on div "[URL][DOMAIN_NAME]" at bounding box center [182, 203] width 45 height 6
click at [199, 203] on div "https://www.instagram.com/chiu_couple/" at bounding box center [182, 203] width 45 height 6
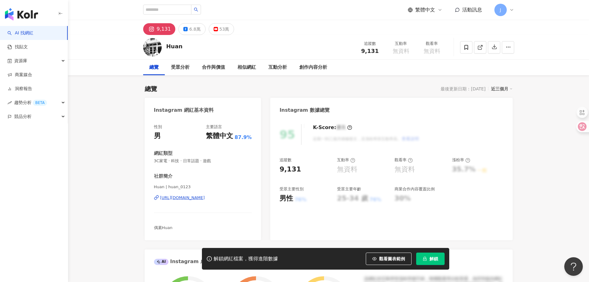
click at [205, 198] on div "[URL][DOMAIN_NAME]" at bounding box center [182, 198] width 45 height 6
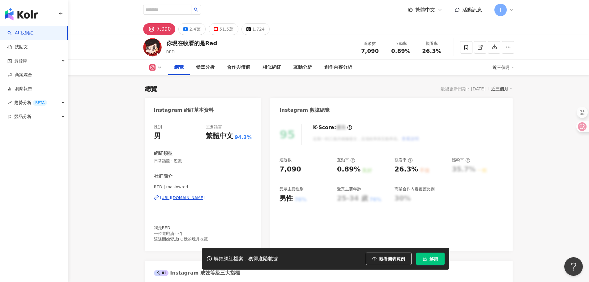
click at [205, 196] on div "[URL][DOMAIN_NAME]" at bounding box center [182, 198] width 45 height 6
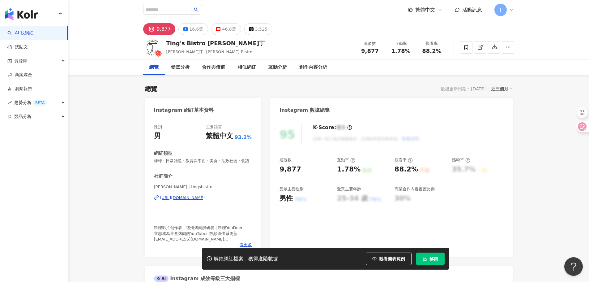
click at [205, 200] on div "https://www.instagram.com/tingsbistro/" at bounding box center [182, 198] width 45 height 6
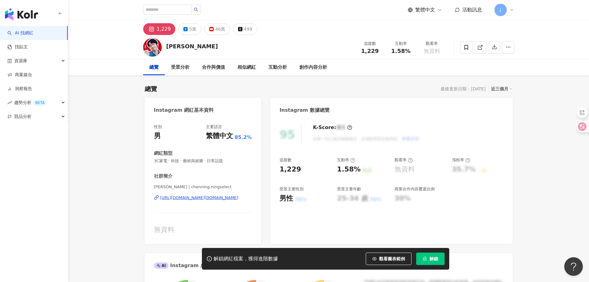
click at [224, 196] on div "https://www.instagram.com/chenning.ningselect/" at bounding box center [199, 198] width 78 height 6
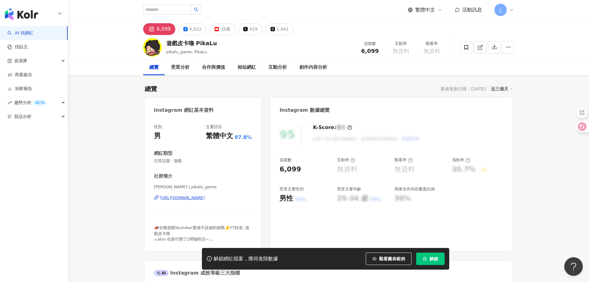
click at [205, 198] on div "https://www.instagram.com/pikalu_game/" at bounding box center [182, 198] width 45 height 6
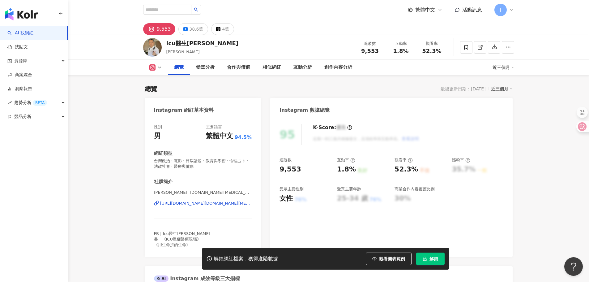
click at [201, 201] on div "https://www.instagram.com/dr.icu_kim/" at bounding box center [206, 203] width 92 height 6
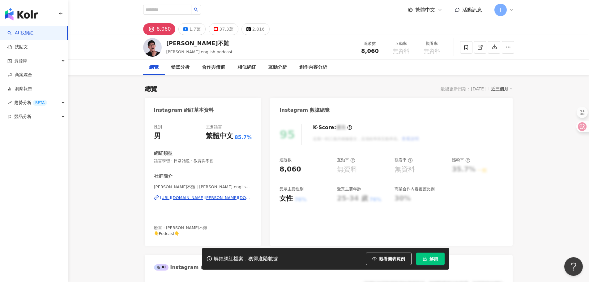
click at [220, 199] on div "https://www.instagram.com/kevin.english.podcast/" at bounding box center [206, 198] width 92 height 6
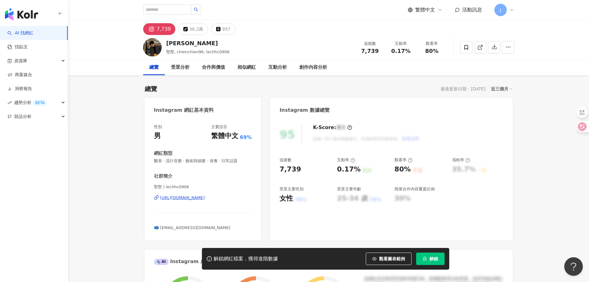
click at [205, 198] on div "https://www.instagram.com/lechhc0906/" at bounding box center [182, 198] width 45 height 6
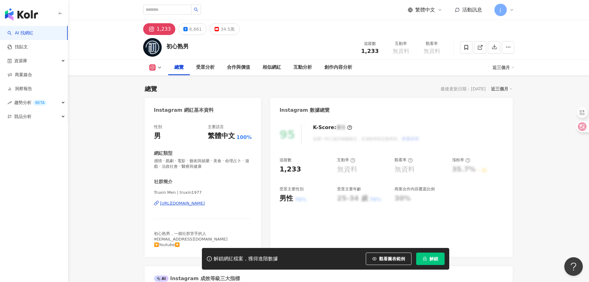
click at [205, 203] on div "[URL][DOMAIN_NAME]" at bounding box center [182, 203] width 45 height 6
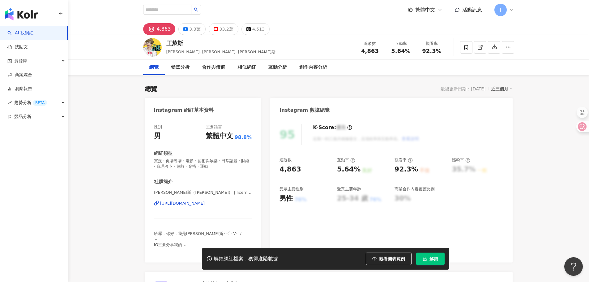
click at [205, 204] on div "https://www.instagram.com/licemoo/" at bounding box center [182, 203] width 45 height 6
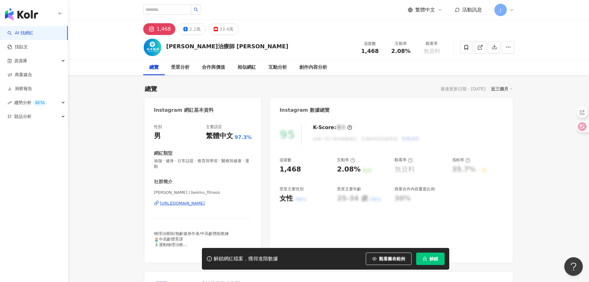
click at [205, 201] on div "https://www.instagram.com/beiimu_fitness/" at bounding box center [182, 203] width 45 height 6
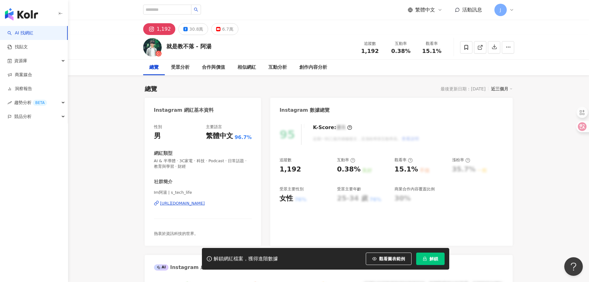
click at [205, 204] on div "[URL][DOMAIN_NAME]" at bounding box center [182, 203] width 45 height 6
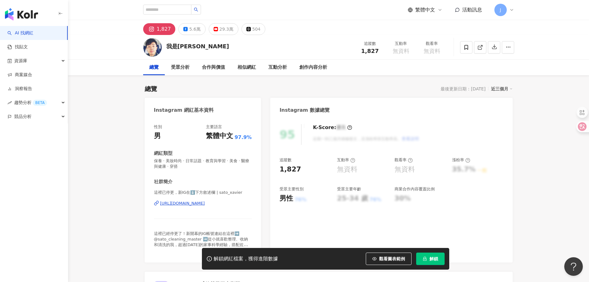
click at [205, 204] on div "https://www.instagram.com/sato_xavier/" at bounding box center [182, 203] width 45 height 6
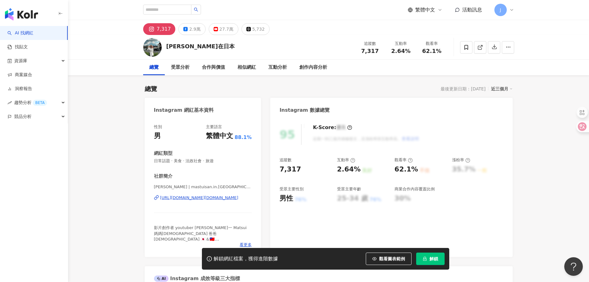
click at [218, 199] on div "https://www.instagram.com/mastuisan.in.japan/" at bounding box center [199, 198] width 78 height 6
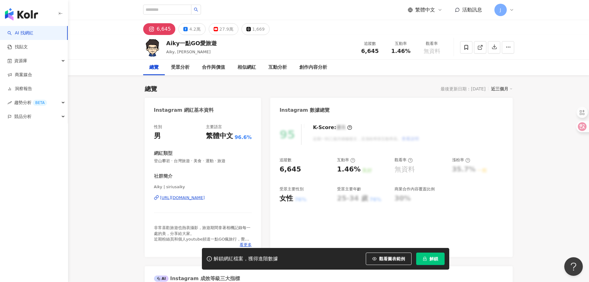
click at [205, 198] on div "https://www.instagram.com/siriusaiky/" at bounding box center [182, 198] width 45 height 6
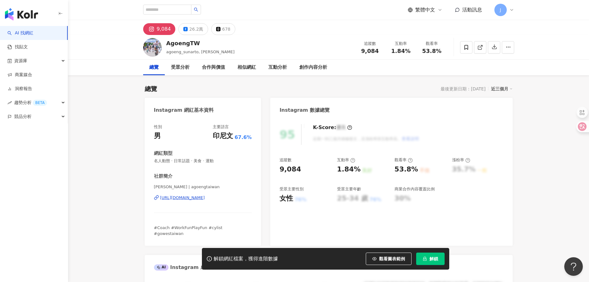
drag, startPoint x: 199, startPoint y: 194, endPoint x: 202, endPoint y: 199, distance: 5.8
click at [202, 199] on div "https://www.instagram.com/agoengtaiwan/" at bounding box center [182, 198] width 45 height 6
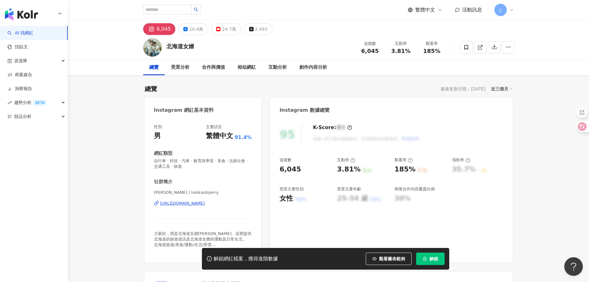
click at [205, 203] on div "https://www.instagram.com/hokkaidojerry/" at bounding box center [182, 203] width 45 height 6
drag, startPoint x: 347, startPoint y: 171, endPoint x: 593, endPoint y: 163, distance: 246.6
click at [357, 171] on div "追蹤數 6,045 互動率 3.81% 良好 觀看率 185% 不佳 漲粉率 35.7% 一般 受眾主要性別 女性 76% 受眾主要年齡 25-34 歲 76…" at bounding box center [392, 180] width 224 height 46
copy div "3.81%"
drag, startPoint x: 415, startPoint y: 170, endPoint x: 564, endPoint y: 176, distance: 148.9
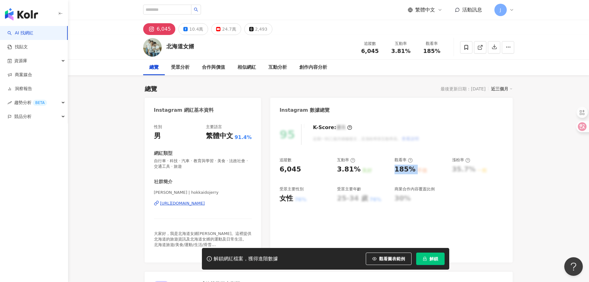
click at [416, 170] on div "185% 不佳" at bounding box center [420, 170] width 51 height 10
copy div "185% 不佳"
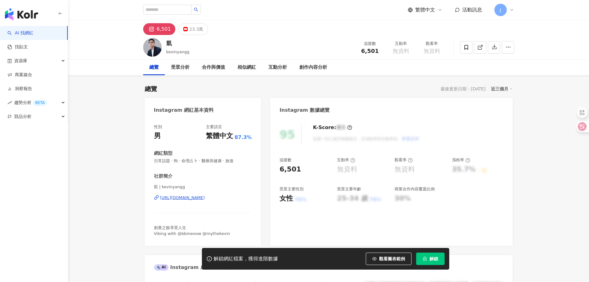
click at [199, 198] on div "[URL][DOMAIN_NAME]" at bounding box center [182, 198] width 45 height 6
click at [205, 197] on div "[URL][DOMAIN_NAME]" at bounding box center [182, 198] width 45 height 6
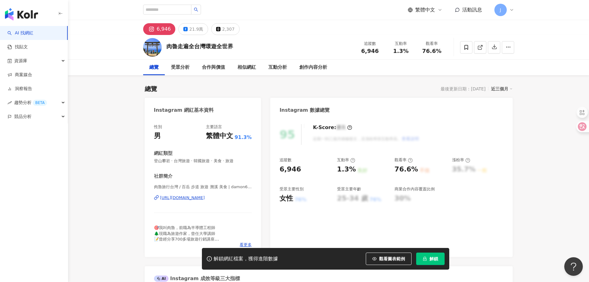
click at [186, 199] on div "https://www.instagram.com/damon624/" at bounding box center [182, 198] width 45 height 6
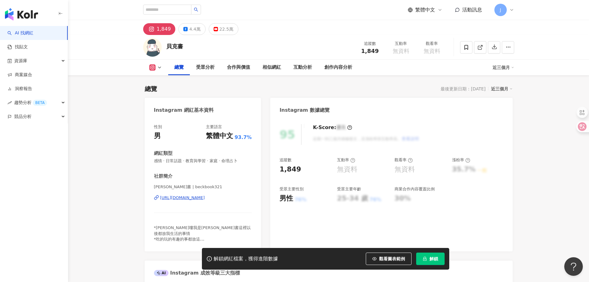
click at [205, 200] on div "[URL][DOMAIN_NAME]" at bounding box center [182, 198] width 45 height 6
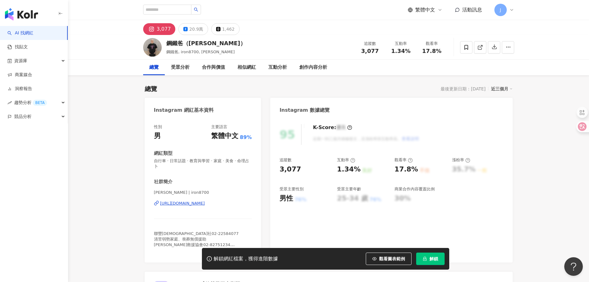
click at [205, 203] on div "[URL][DOMAIN_NAME]" at bounding box center [182, 203] width 45 height 6
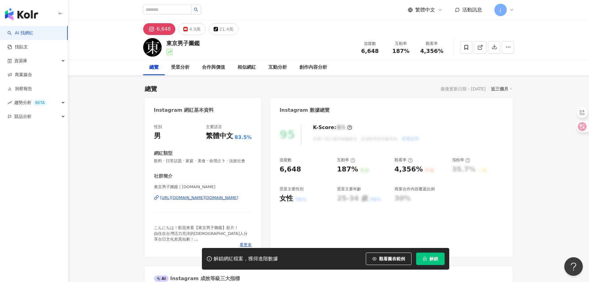
click at [214, 200] on div "https://www.instagram.com/tokyoboys.tw/" at bounding box center [199, 198] width 78 height 6
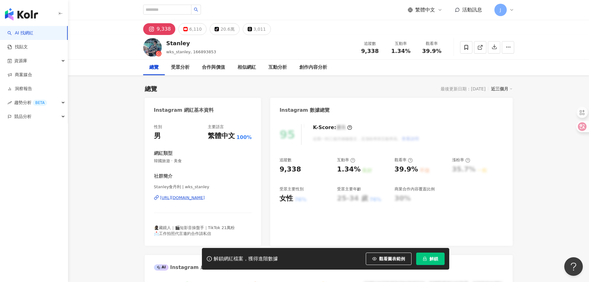
click at [188, 198] on div "https://www.instagram.com/wks_stanley/" at bounding box center [182, 198] width 45 height 6
drag, startPoint x: 336, startPoint y: 171, endPoint x: 358, endPoint y: 170, distance: 22.0
click at [358, 170] on div "追蹤數 9,338 互動率 1.34% 良好 觀看率 39.9% 不佳 漲粉率 35.7% 一般 受眾主要性別 女性 76% 受眾主要年齡 25-34 歲 7…" at bounding box center [392, 180] width 224 height 46
drag, startPoint x: 280, startPoint y: 171, endPoint x: 300, endPoint y: 172, distance: 20.1
click at [300, 172] on div "95 K-Score : 優良 近期一到三個月積極發文，且漲粉率與互動率高。 查看說明 追蹤數 9,338 互動率 1.34% 良好 觀看率 39.9% 不佳…" at bounding box center [391, 182] width 242 height 128
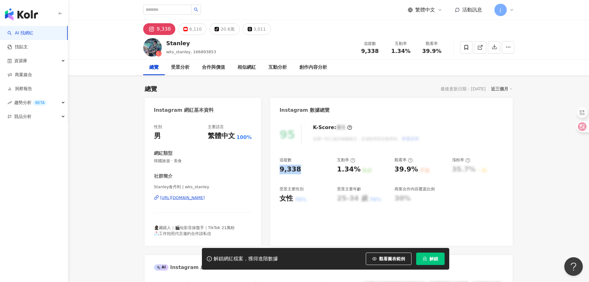
copy div "9,338"
drag, startPoint x: 338, startPoint y: 171, endPoint x: 356, endPoint y: 171, distance: 17.9
click at [356, 171] on div "1.34%" at bounding box center [349, 170] width 24 height 10
copy div "1.34%"
click at [413, 170] on div "39.9%" at bounding box center [407, 170] width 24 height 10
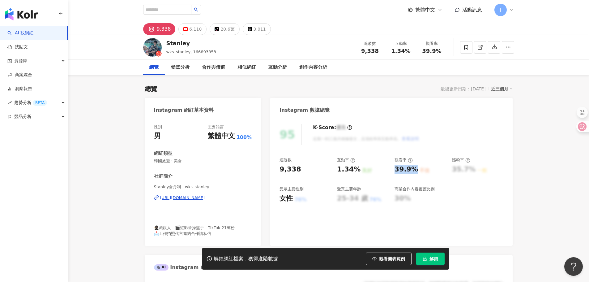
copy div "39.9%"
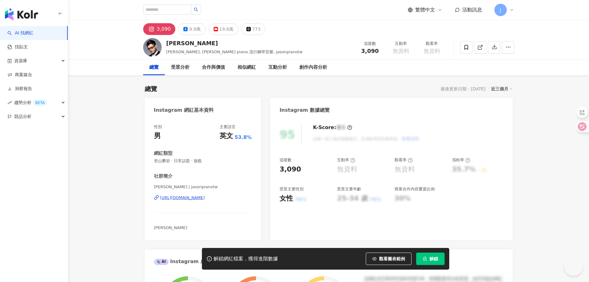
click at [199, 198] on div "[URL][DOMAIN_NAME]" at bounding box center [182, 198] width 45 height 6
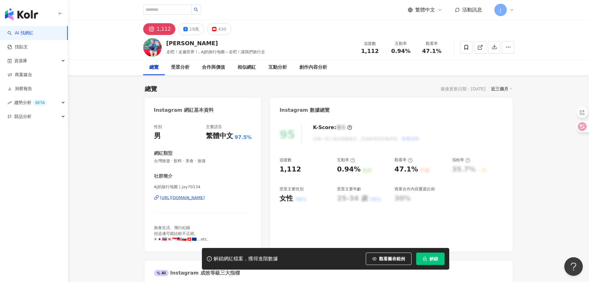
click at [205, 198] on div "https://www.instagram.com/jay70134/" at bounding box center [182, 198] width 45 height 6
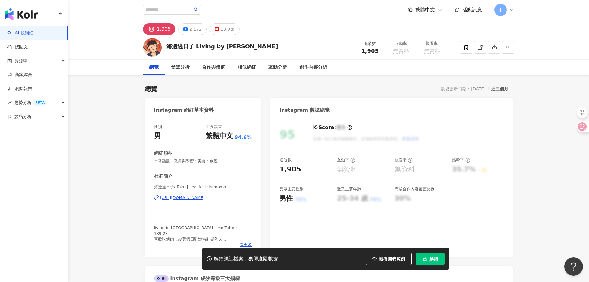
click at [230, 195] on div "海邊過日子/ Taku | sealife_takumomo [URL][DOMAIN_NAME]" at bounding box center [203, 202] width 98 height 36
click at [205, 197] on div "[URL][DOMAIN_NAME]" at bounding box center [182, 198] width 45 height 6
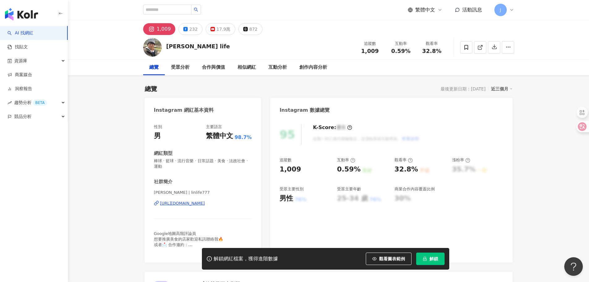
click at [205, 203] on div "[URL][DOMAIN_NAME]" at bounding box center [182, 203] width 45 height 6
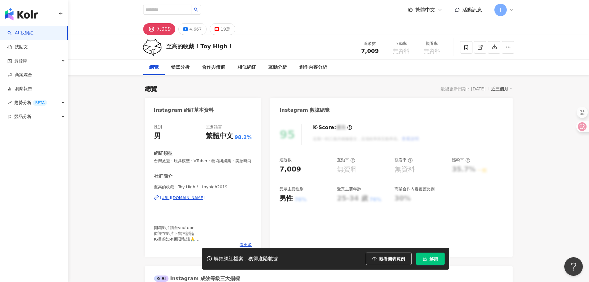
click at [205, 200] on div "https://www.instagram.com/toyhigh2019/" at bounding box center [182, 198] width 45 height 6
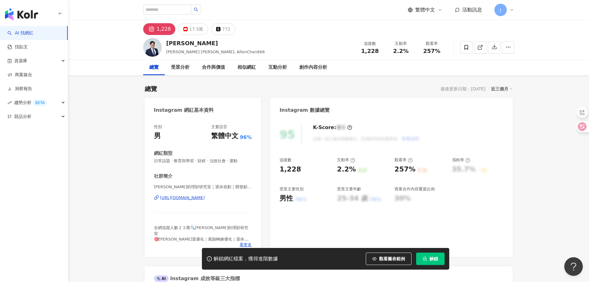
click at [203, 199] on div "[URL][DOMAIN_NAME]" at bounding box center [182, 198] width 45 height 6
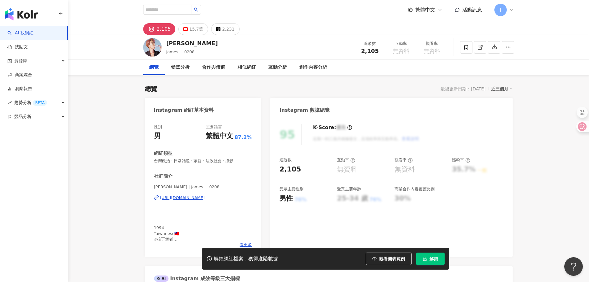
click at [205, 198] on div "[URL][DOMAIN_NAME]" at bounding box center [182, 198] width 45 height 6
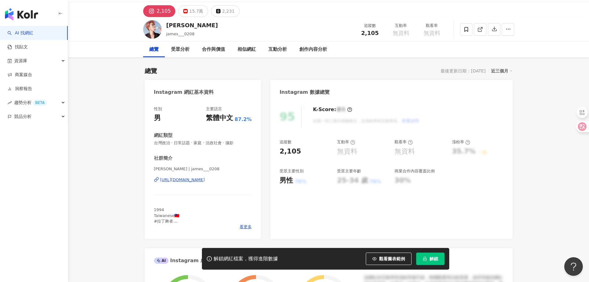
scroll to position [93, 0]
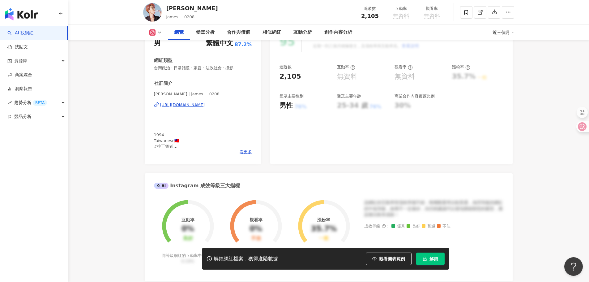
click at [199, 105] on div "https://www.instagram.com/james___0208/" at bounding box center [182, 105] width 45 height 6
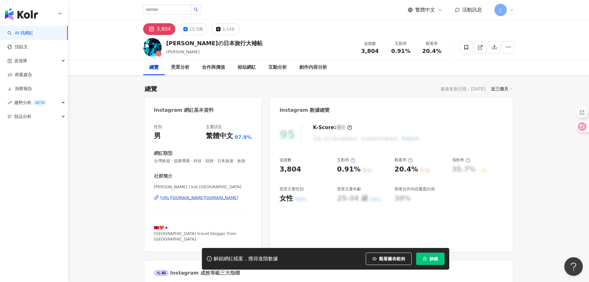
click at [206, 200] on div "https://www.instagram.com/ksk.japan/" at bounding box center [199, 198] width 78 height 6
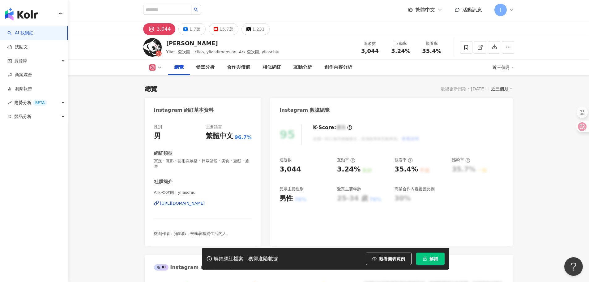
click at [205, 205] on div "[URL][DOMAIN_NAME]" at bounding box center [182, 203] width 45 height 6
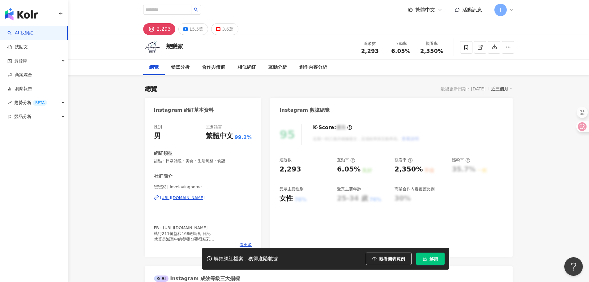
click at [205, 198] on div "https://www.instagram.com/lovelovinghome/" at bounding box center [182, 198] width 45 height 6
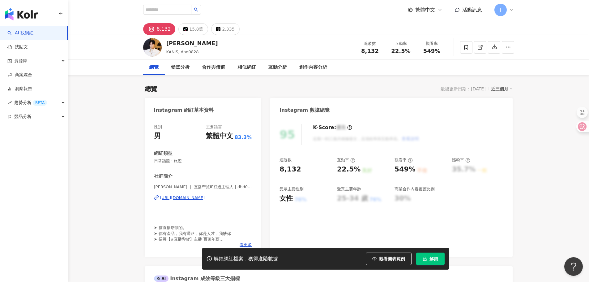
click at [204, 201] on div "奕廷 ｜ 直播帶貨IP打造主理人 | dhd0828 https://www.instagram.com/dhd0828/" at bounding box center [203, 202] width 98 height 36
click at [202, 199] on div "https://www.instagram.com/dhd0828/" at bounding box center [182, 198] width 45 height 6
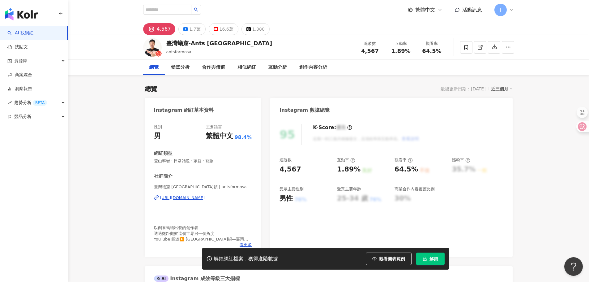
click at [205, 198] on div "https://www.instagram.com/antsformosa/" at bounding box center [182, 198] width 45 height 6
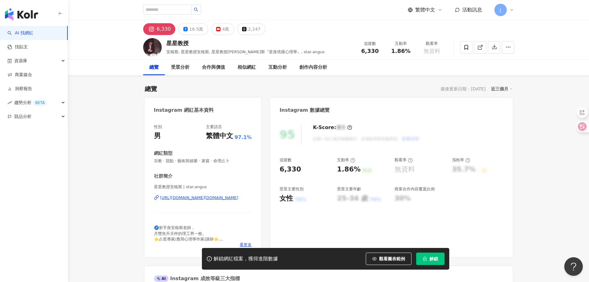
click at [210, 198] on div "[URL][DOMAIN_NAME][DOMAIN_NAME]" at bounding box center [199, 198] width 78 height 6
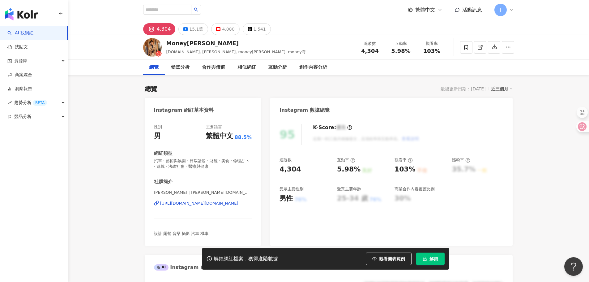
click at [208, 203] on div "https://www.instagram.com/yi.money/" at bounding box center [199, 203] width 78 height 6
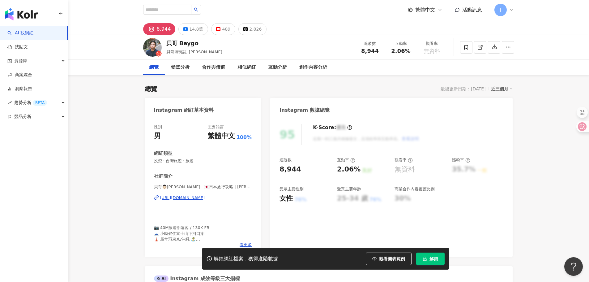
click at [205, 197] on div "[URL][DOMAIN_NAME]" at bounding box center [182, 198] width 45 height 6
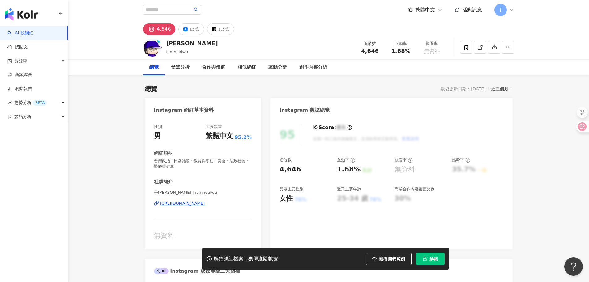
click at [205, 204] on div "https://www.instagram.com/iamnealwu/" at bounding box center [182, 203] width 45 height 6
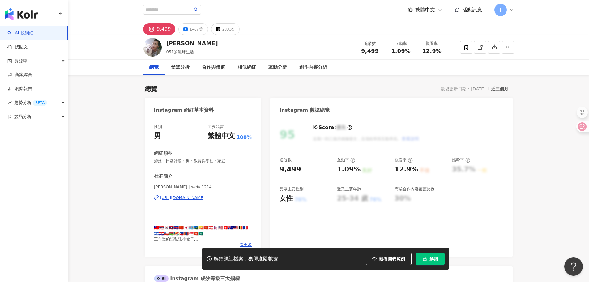
click at [205, 195] on div "[URL][DOMAIN_NAME]" at bounding box center [182, 198] width 45 height 6
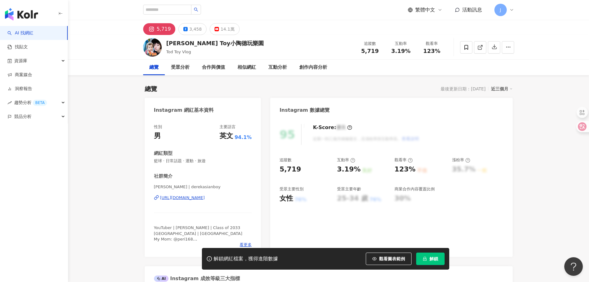
click at [205, 197] on div "[URL][DOMAIN_NAME]" at bounding box center [182, 198] width 45 height 6
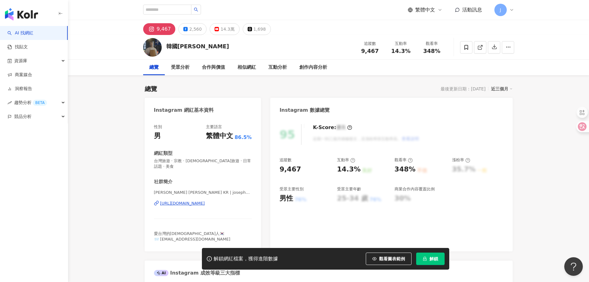
click at [205, 200] on div "https://www.instagram.com/joseph_in_de_yo/" at bounding box center [182, 203] width 45 height 6
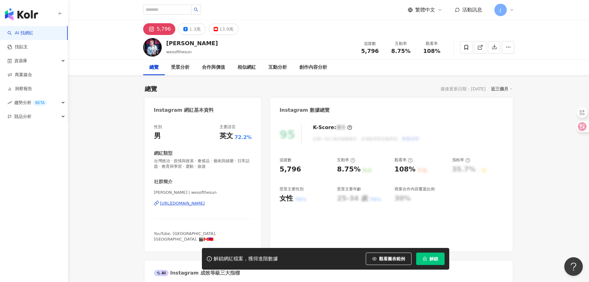
click at [205, 206] on div "https://www.instagram.com/wesofthesun/" at bounding box center [182, 203] width 45 height 6
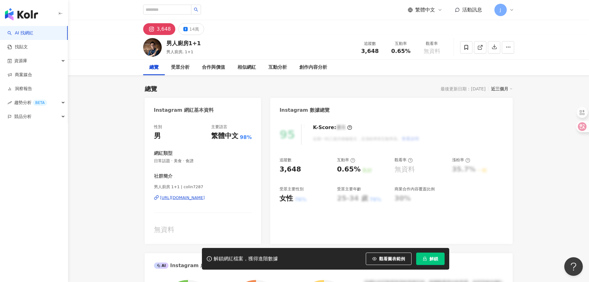
click at [195, 198] on div "[URL][DOMAIN_NAME]" at bounding box center [182, 198] width 45 height 6
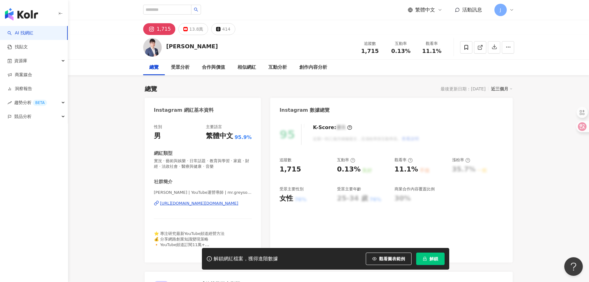
click at [212, 202] on div "https://www.instagram.com/mr.greysonz/" at bounding box center [199, 203] width 78 height 6
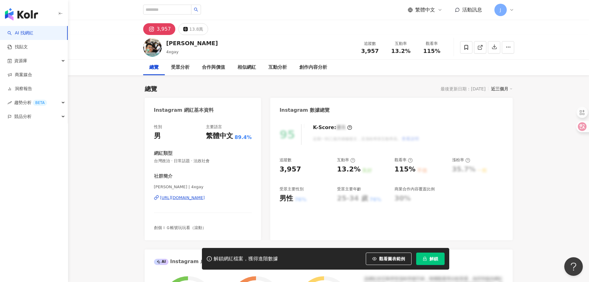
click at [199, 200] on div "https://www.instagram.com/4xgay/" at bounding box center [182, 198] width 45 height 6
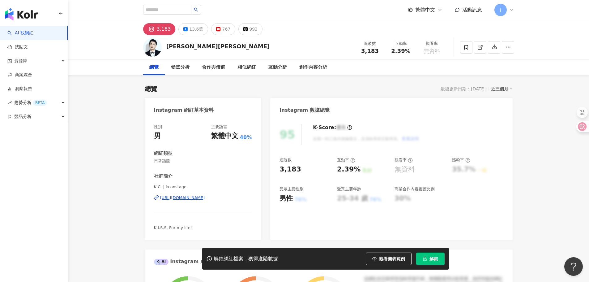
click at [205, 198] on div "[URL][DOMAIN_NAME]" at bounding box center [182, 198] width 45 height 6
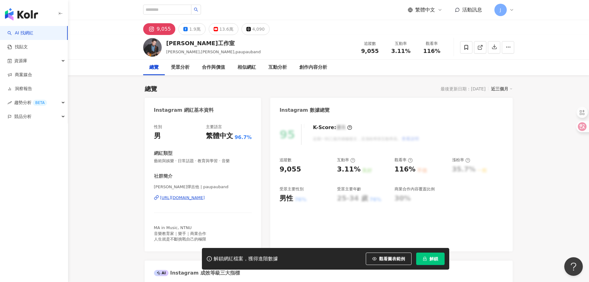
click at [205, 198] on div "https://www.instagram.com/paupauband/" at bounding box center [182, 198] width 45 height 6
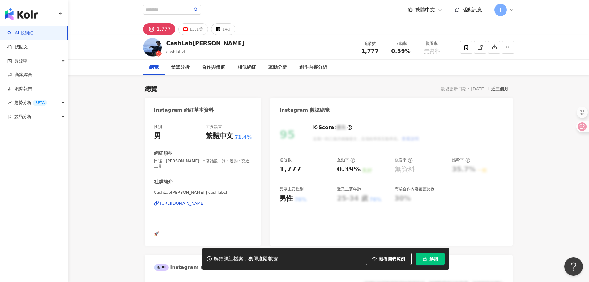
click at [205, 200] on div "https://www.instagram.com/cashlabzl/" at bounding box center [182, 203] width 45 height 6
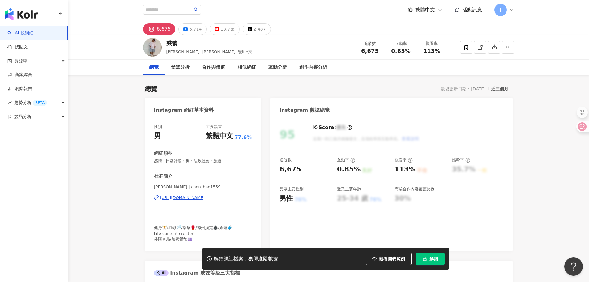
click at [205, 195] on div "https://www.instagram.com/chen_hao1559/" at bounding box center [182, 198] width 45 height 6
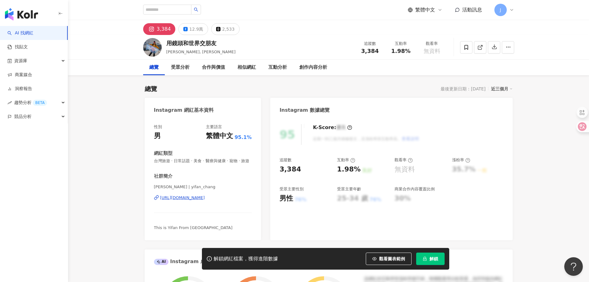
click at [199, 200] on div "https://www.instagram.com/yifan_chang/" at bounding box center [182, 198] width 45 height 6
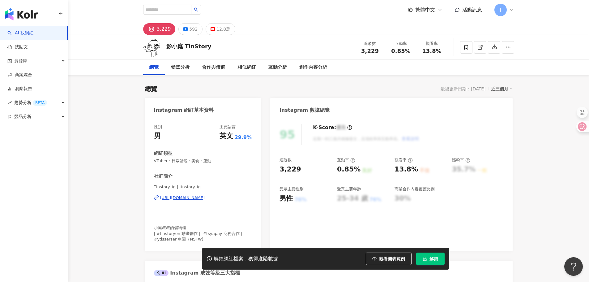
click at [203, 199] on div "https://www.instagram.com/tinstory_ig/" at bounding box center [182, 198] width 45 height 6
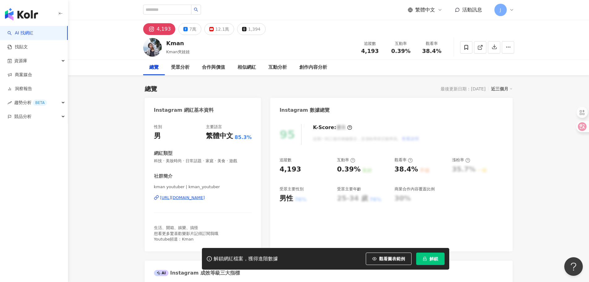
click at [205, 197] on div "https://www.instagram.com/kman_youtuber/" at bounding box center [182, 198] width 45 height 6
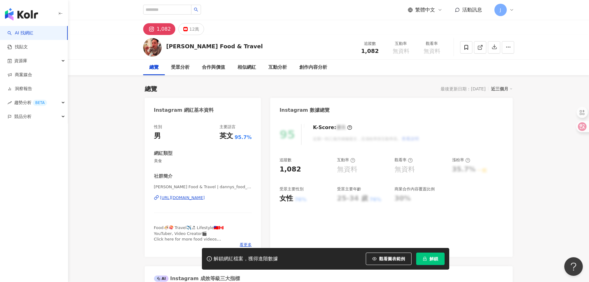
click at [205, 197] on div "https://www.instagram.com/dannys_food_travel/" at bounding box center [182, 198] width 45 height 6
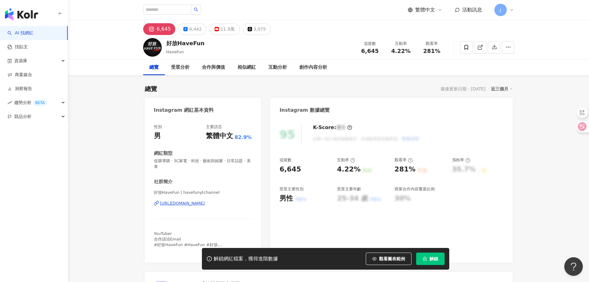
click at [201, 204] on div "https://www.instagram.com/havefunytchannel/" at bounding box center [182, 203] width 45 height 6
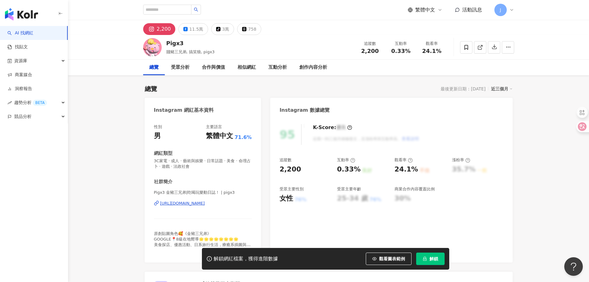
click at [192, 204] on div "[URL][DOMAIN_NAME]" at bounding box center [182, 203] width 45 height 6
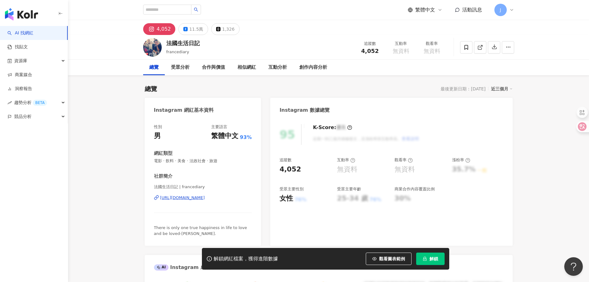
click at [205, 196] on div "https://www.instagram.com/francediary/" at bounding box center [182, 198] width 45 height 6
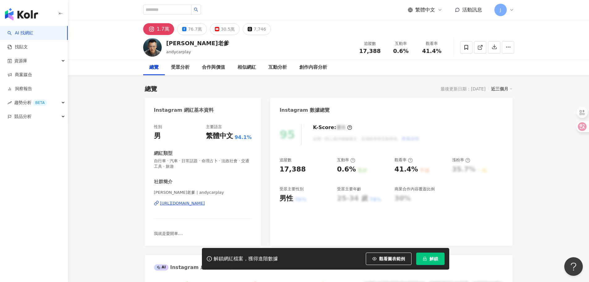
click at [203, 203] on div "https://www.instagram.com/andycarplay/" at bounding box center [182, 203] width 45 height 6
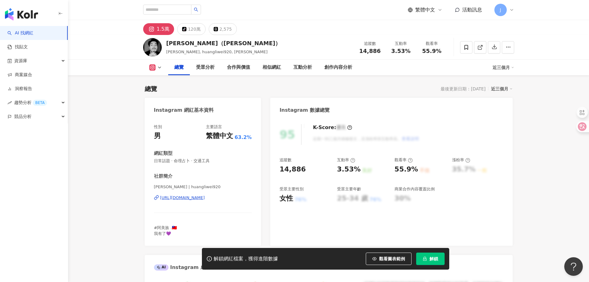
click at [205, 196] on div "https://www.instagram.com/huangliwei920/" at bounding box center [182, 198] width 45 height 6
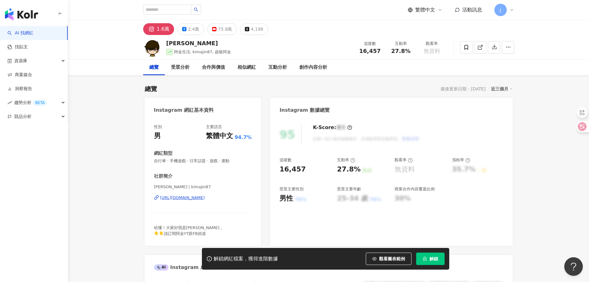
click at [205, 199] on div "https://www.instagram.com/kimajin87/" at bounding box center [182, 198] width 45 height 6
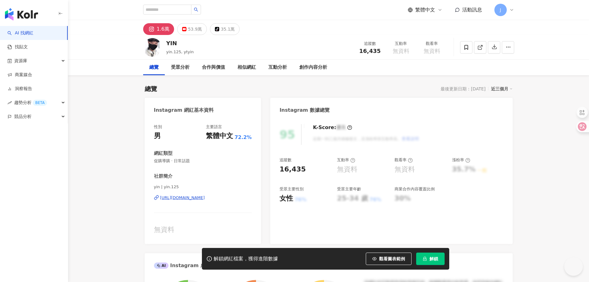
click at [205, 197] on div "https://www.instagram.com/yin.125/" at bounding box center [182, 198] width 45 height 6
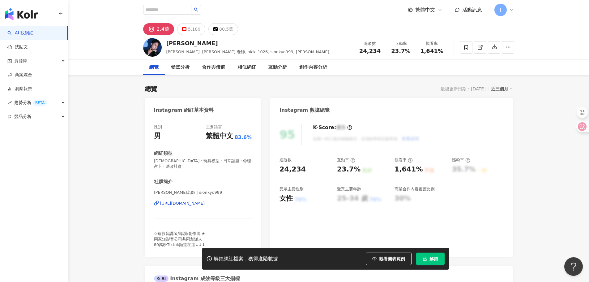
click at [205, 200] on div "https://www.instagram.com/sionkyo999/" at bounding box center [182, 203] width 45 height 6
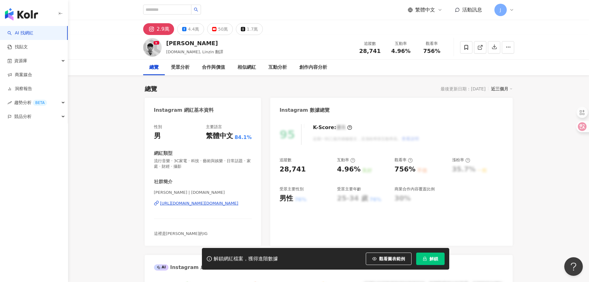
click at [195, 201] on div "https://www.instagram.com/linzin.yt/" at bounding box center [199, 203] width 78 height 6
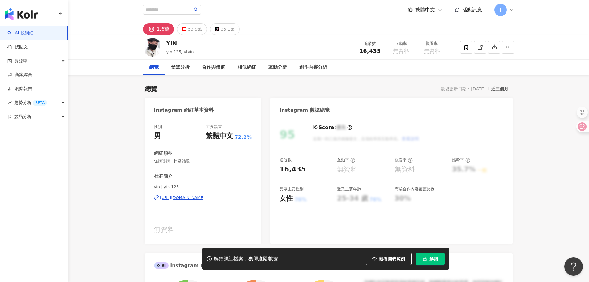
click at [200, 197] on div "https://www.instagram.com/yin.125/" at bounding box center [182, 198] width 45 height 6
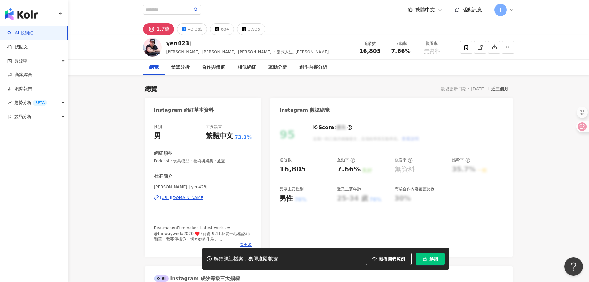
click at [205, 199] on div "[URL][DOMAIN_NAME]" at bounding box center [182, 198] width 45 height 6
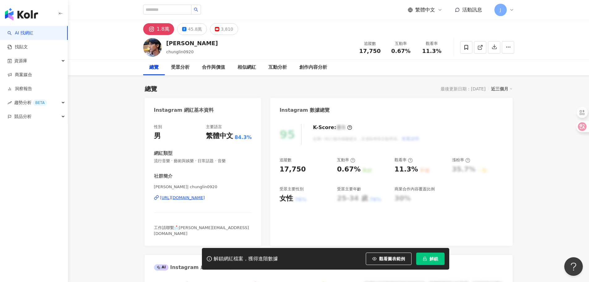
click at [205, 196] on div "https://www.instagram.com/chunglin0920/" at bounding box center [182, 198] width 45 height 6
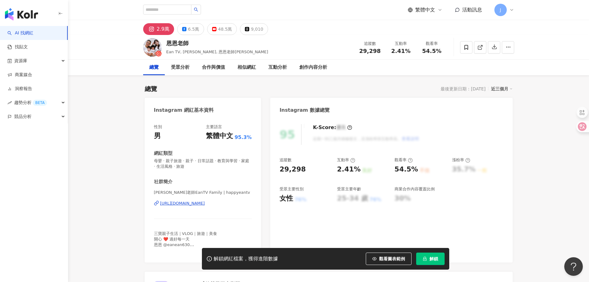
drag, startPoint x: 0, startPoint y: 0, endPoint x: 208, endPoint y: 202, distance: 290.0
click at [205, 202] on div "[URL][DOMAIN_NAME]" at bounding box center [182, 203] width 45 height 6
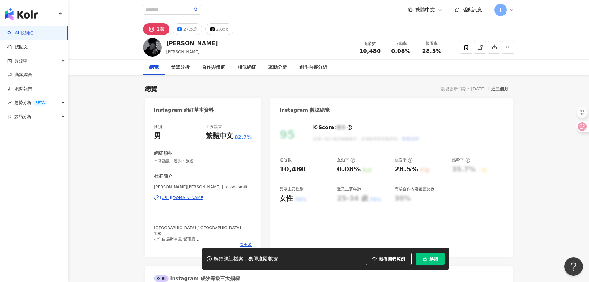
click at [205, 199] on div "https://www.instagram.com/rossbesmiling/" at bounding box center [182, 198] width 45 height 6
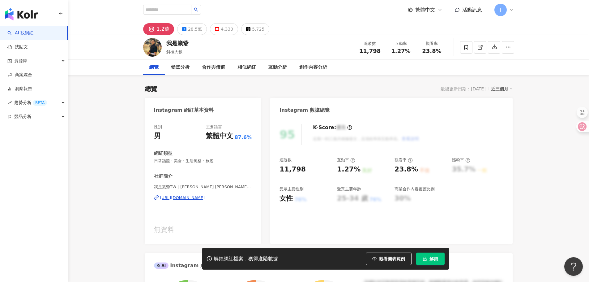
click at [205, 196] on div "https://www.instagram.com/iamjoe_tw/" at bounding box center [182, 198] width 45 height 6
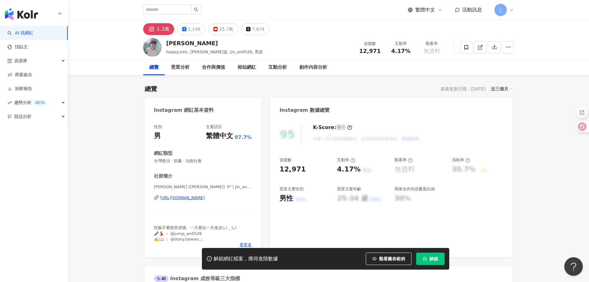
click at [205, 198] on div "[URL][DOMAIN_NAME]" at bounding box center [182, 198] width 45 height 6
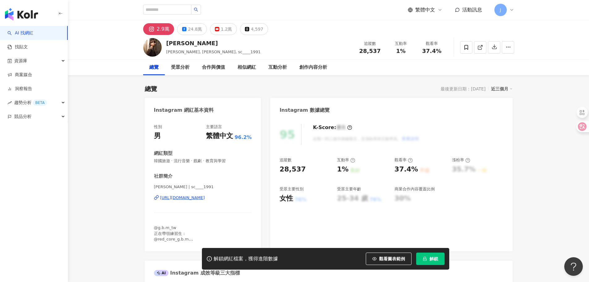
click at [198, 196] on div "https://www.instagram.com/sc____1991/" at bounding box center [182, 198] width 45 height 6
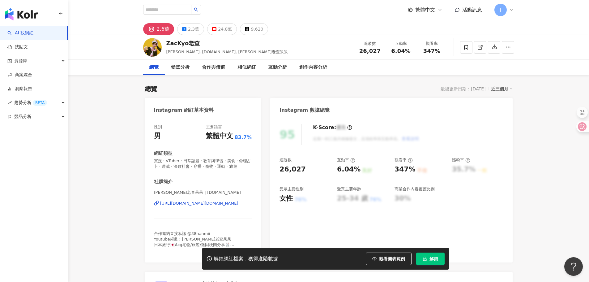
click at [207, 206] on div "https://www.instagram.com/zackyo.tw/" at bounding box center [199, 203] width 78 height 6
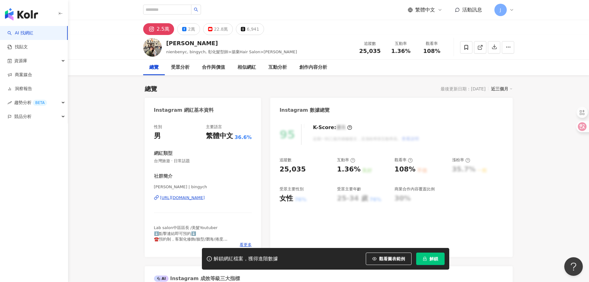
click at [205, 198] on div "https://www.instagram.com/bingych/" at bounding box center [182, 198] width 45 height 6
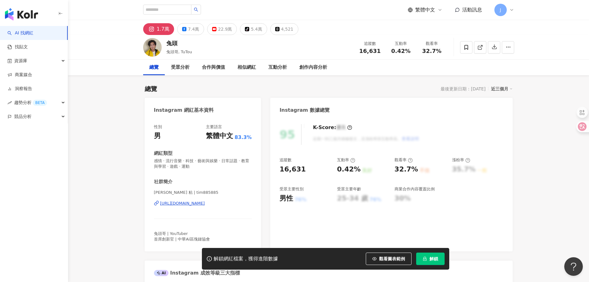
click at [193, 205] on div "https://www.instagram.com/tim885885/" at bounding box center [182, 203] width 45 height 6
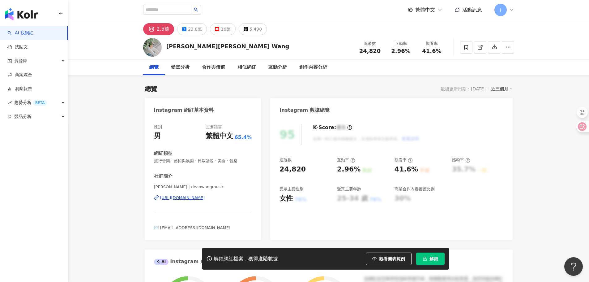
drag, startPoint x: 282, startPoint y: 169, endPoint x: 235, endPoint y: 199, distance: 56.0
click at [205, 199] on div "https://www.instagram.com/deanwangmusic/" at bounding box center [182, 198] width 45 height 6
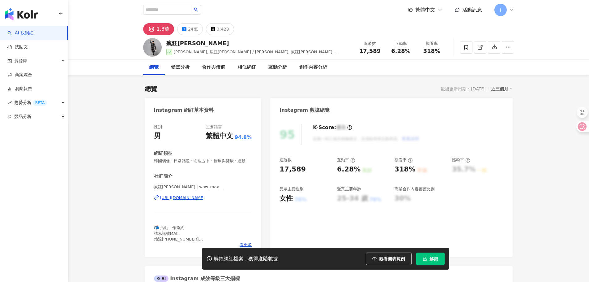
click at [205, 200] on div "https://www.instagram.com/wow_max__/" at bounding box center [182, 198] width 45 height 6
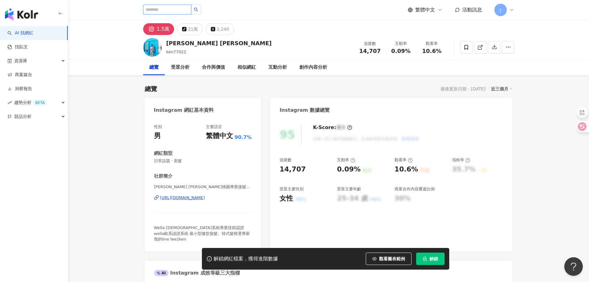
drag, startPoint x: 46, startPoint y: 20, endPoint x: 167, endPoint y: 9, distance: 121.4
click at [167, 9] on input "search" at bounding box center [167, 10] width 48 height 10
click at [193, 197] on div "https://www.instagram.com/leeken770922/" at bounding box center [182, 198] width 45 height 6
click at [205, 196] on div "https://www.instagram.com/leeken770922/" at bounding box center [182, 198] width 45 height 6
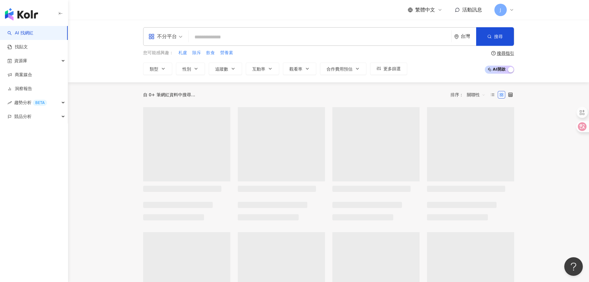
click at [229, 37] on input "search" at bounding box center [320, 37] width 258 height 12
paste input "******"
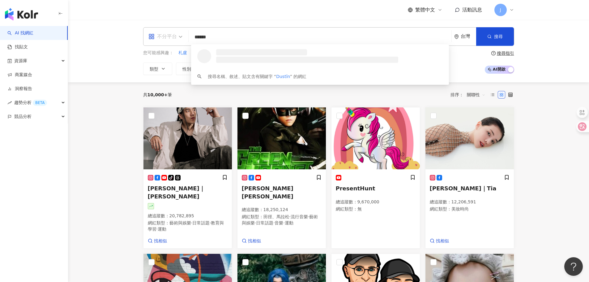
click at [172, 39] on div "不分平台" at bounding box center [162, 37] width 28 height 10
type input "******"
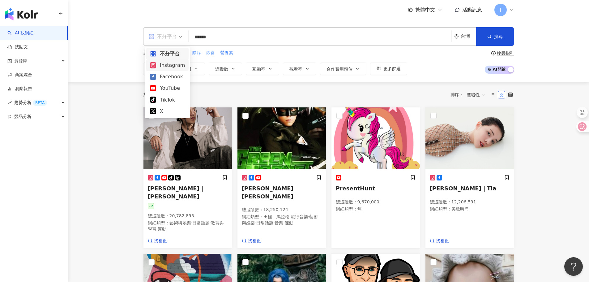
click at [165, 63] on div "Instagram" at bounding box center [167, 65] width 35 height 8
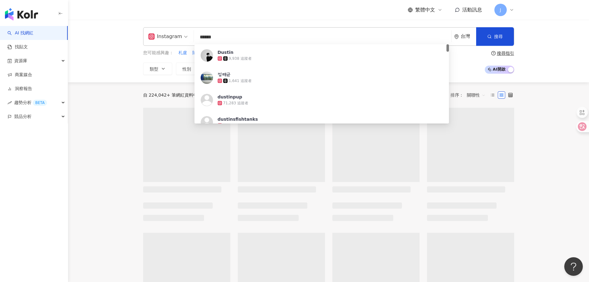
click at [260, 38] on input "******" at bounding box center [322, 37] width 253 height 12
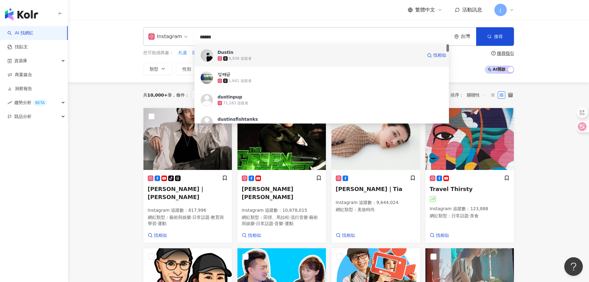
click at [246, 53] on span "Dustïn" at bounding box center [320, 52] width 205 height 6
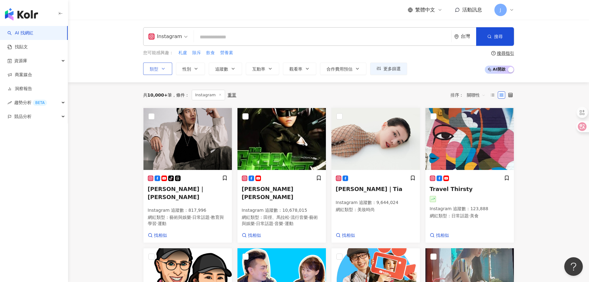
click at [161, 69] on icon "button" at bounding box center [163, 68] width 5 height 5
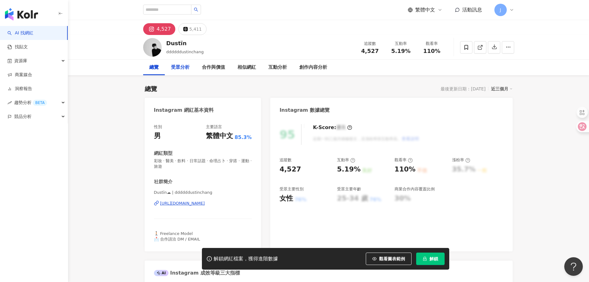
click at [189, 67] on div "受眾分析" at bounding box center [180, 67] width 19 height 7
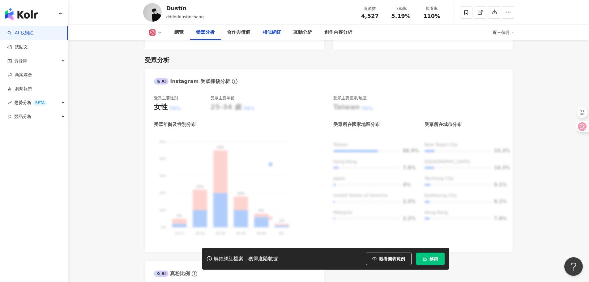
click at [270, 30] on div "相似網紅" at bounding box center [272, 32] width 19 height 7
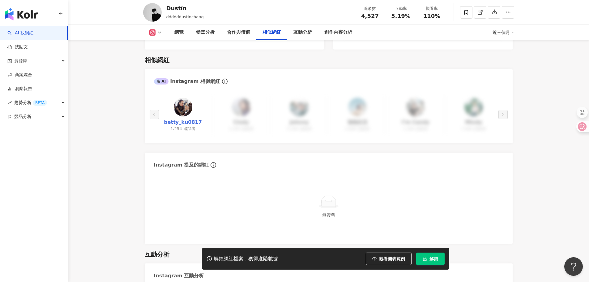
click at [177, 119] on link "betty_ku0817" at bounding box center [183, 122] width 38 height 7
click at [230, 34] on div "合作與價值" at bounding box center [238, 32] width 23 height 7
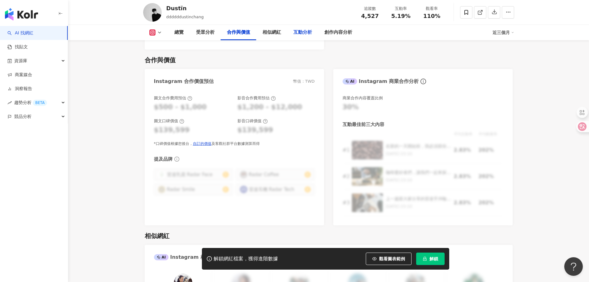
click at [300, 31] on div "互動分析" at bounding box center [302, 32] width 19 height 7
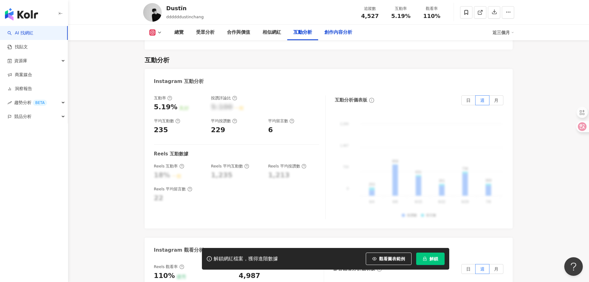
click at [335, 30] on div "創作內容分析" at bounding box center [338, 32] width 28 height 7
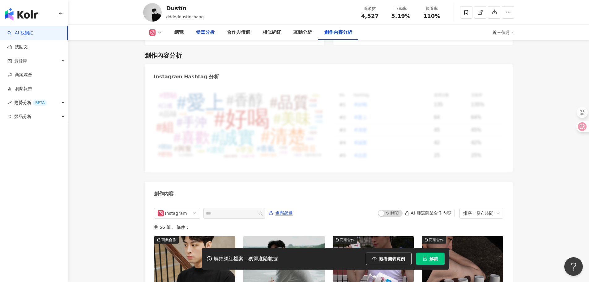
click at [201, 32] on div "受眾分析" at bounding box center [205, 32] width 19 height 7
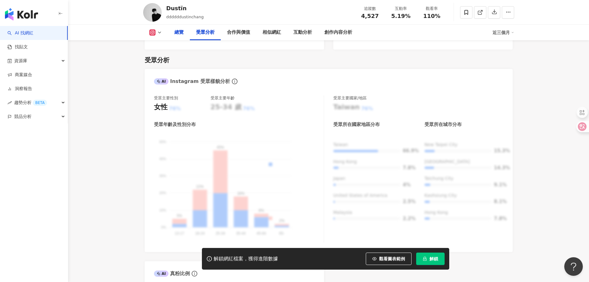
click at [184, 33] on div "總覽" at bounding box center [179, 32] width 22 height 15
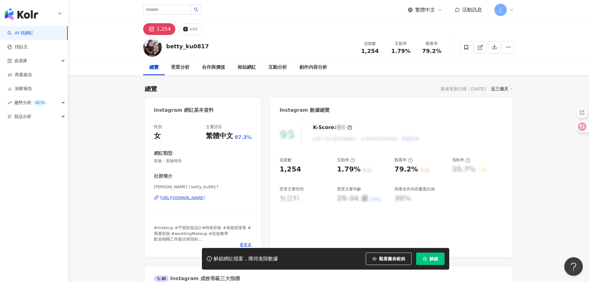
click at [205, 198] on div "https://www.instagram.com/betty_ku0817/" at bounding box center [182, 198] width 45 height 6
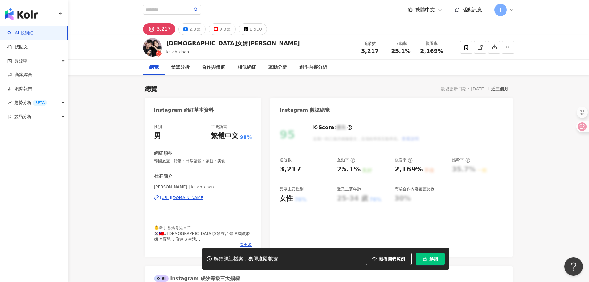
click at [205, 197] on div "[URL][DOMAIN_NAME]" at bounding box center [182, 198] width 45 height 6
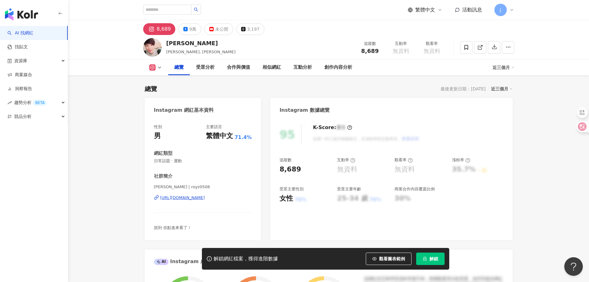
click at [205, 199] on div "[URL][DOMAIN_NAME]" at bounding box center [182, 198] width 45 height 6
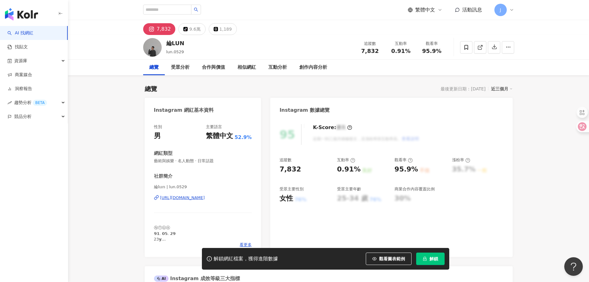
click at [205, 198] on div "[URL][DOMAIN_NAME]" at bounding box center [182, 198] width 45 height 6
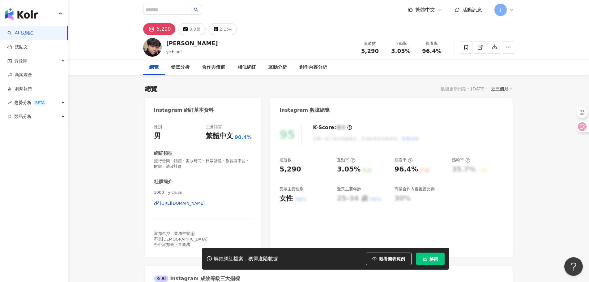
drag, startPoint x: 200, startPoint y: 199, endPoint x: 201, endPoint y: 202, distance: 4.0
click at [201, 202] on div "https://www.instagram.com/yichianl/" at bounding box center [182, 203] width 45 height 6
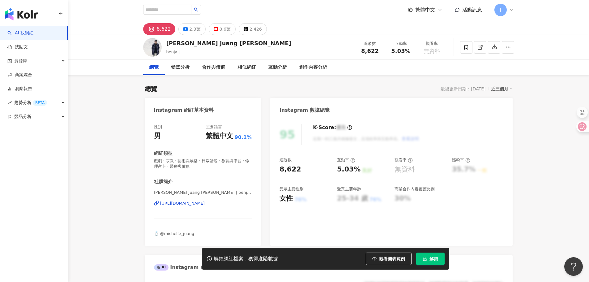
drag, startPoint x: 203, startPoint y: 187, endPoint x: 205, endPoint y: 202, distance: 15.3
click at [205, 202] on div "[URL][DOMAIN_NAME]" at bounding box center [182, 203] width 45 height 6
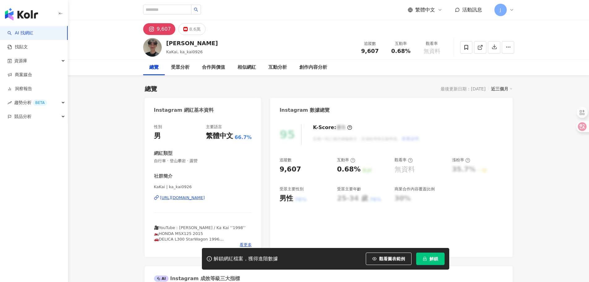
click at [205, 199] on div "[URL][DOMAIN_NAME]" at bounding box center [182, 198] width 45 height 6
